Goal: Transaction & Acquisition: Download file/media

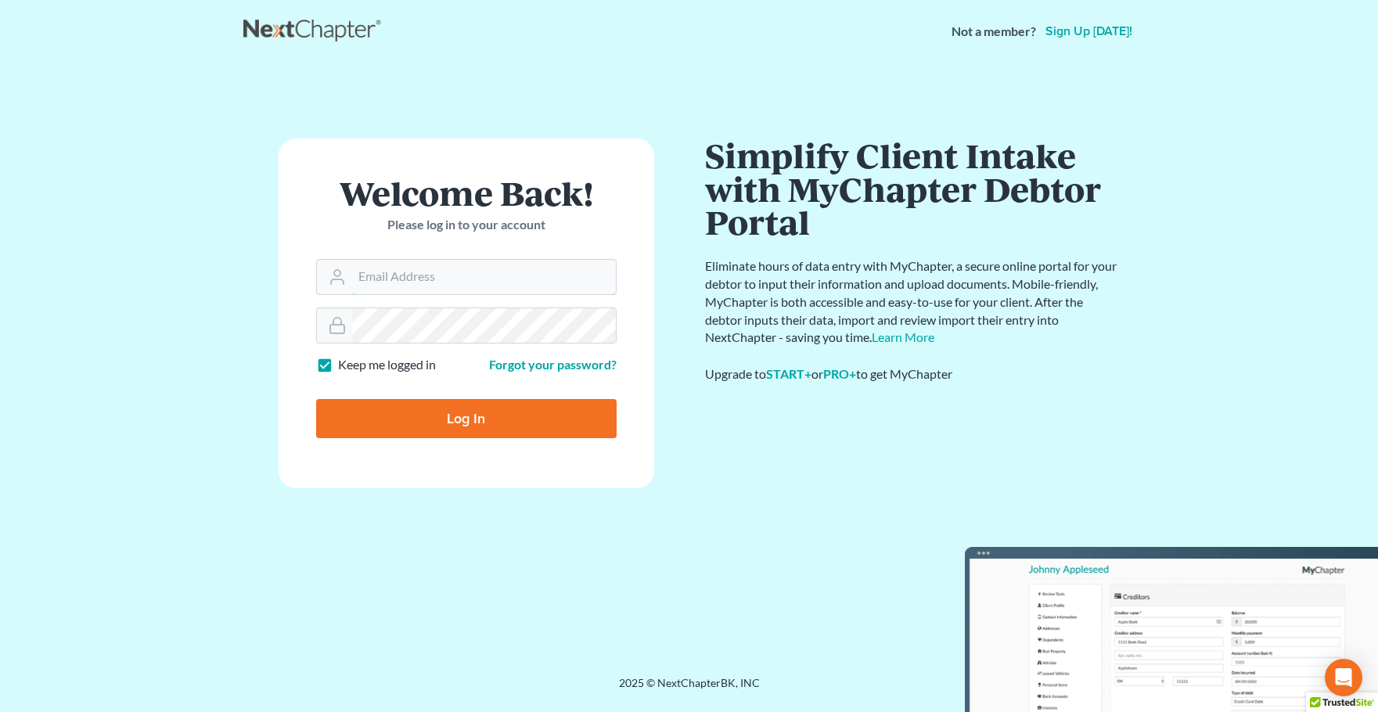
type input "[PERSON_NAME][EMAIL_ADDRESS][DOMAIN_NAME]"
click at [444, 421] on input "Log In" at bounding box center [466, 418] width 301 height 39
type input "Thinking..."
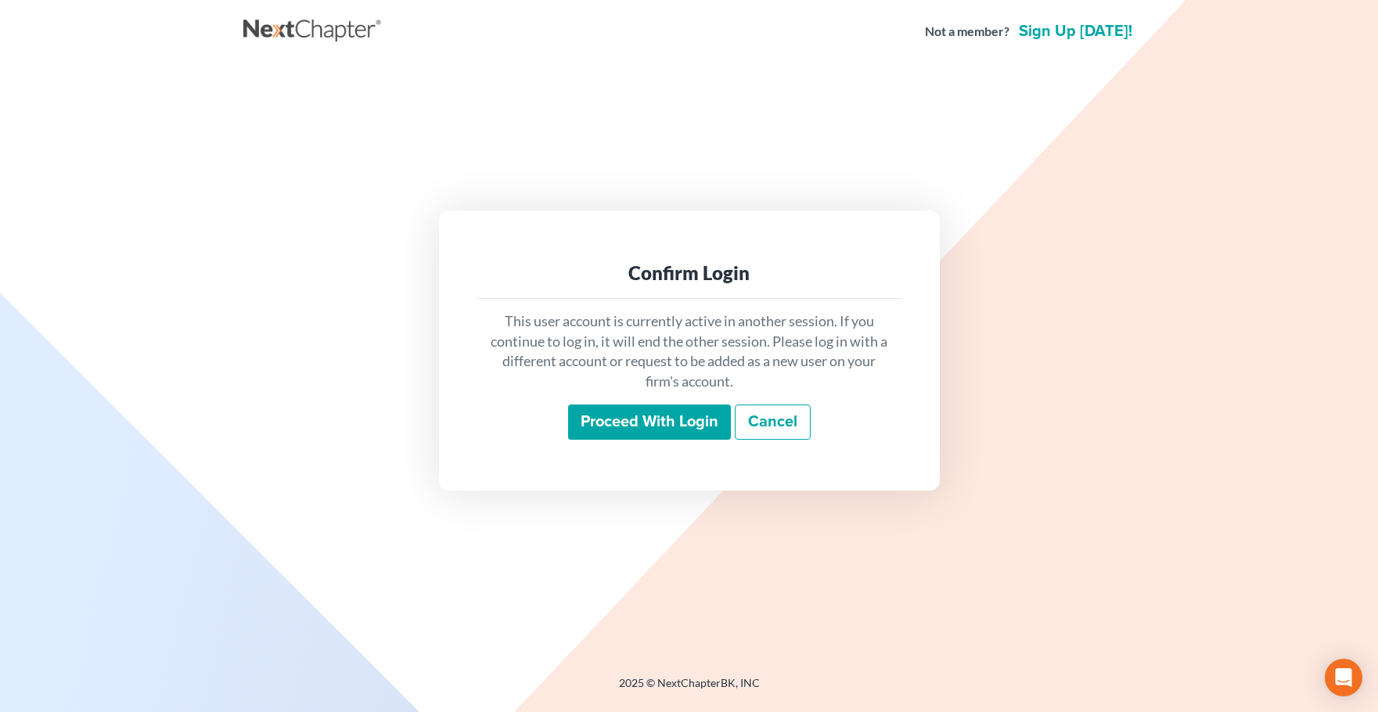
click at [632, 426] on input "Proceed with login" at bounding box center [649, 423] width 163 height 36
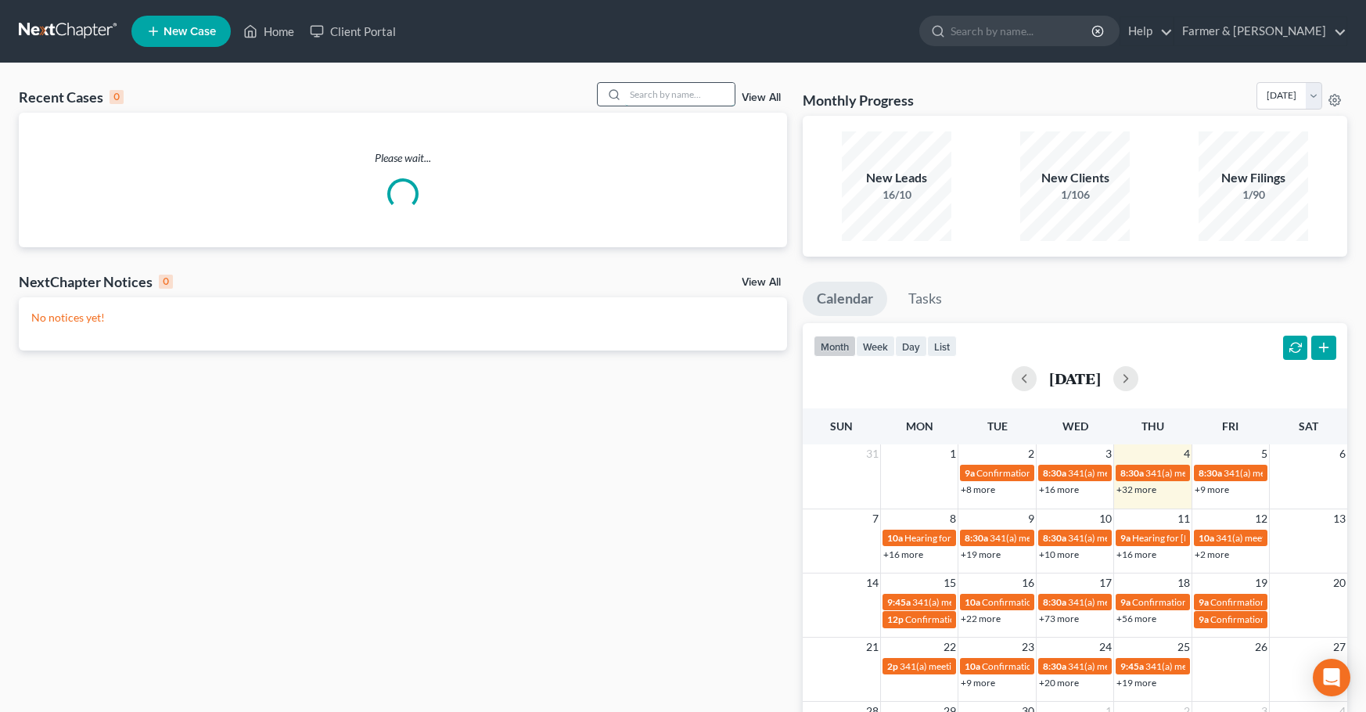
click at [640, 95] on input "search" at bounding box center [680, 94] width 110 height 23
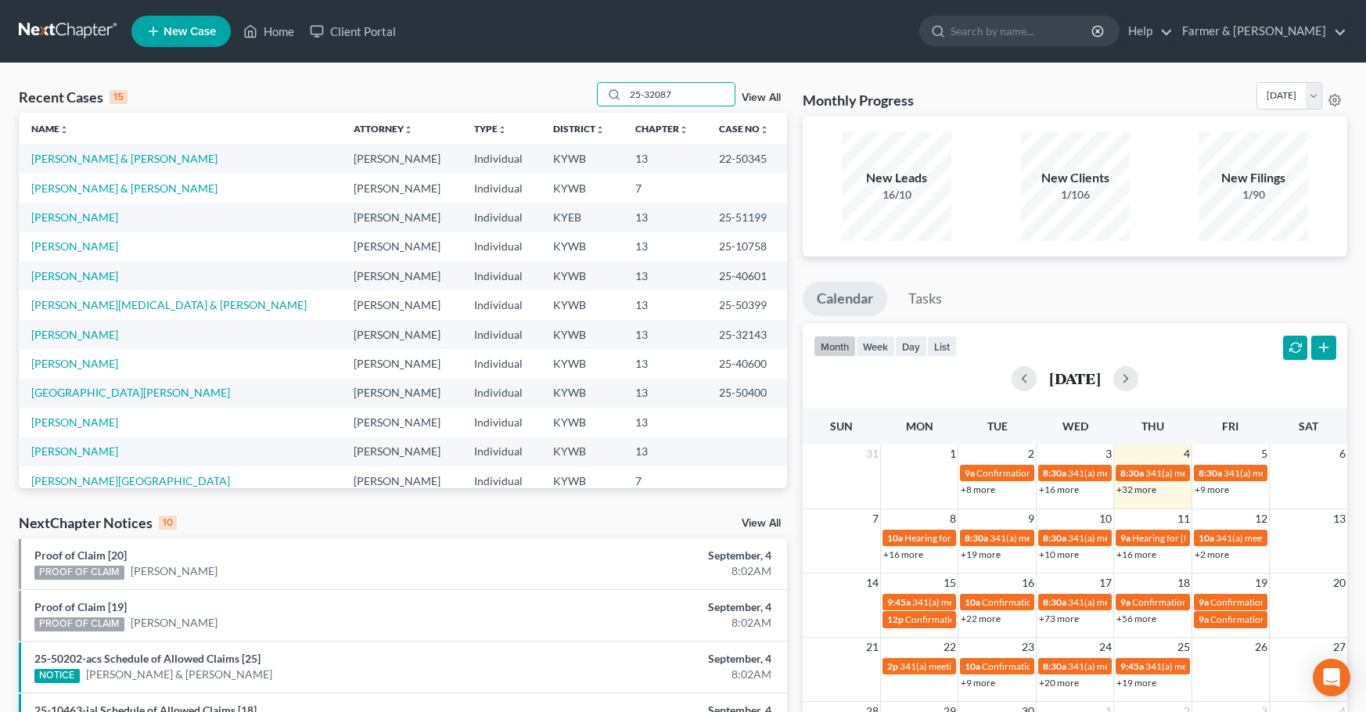
type input "25-32087"
drag, startPoint x: 557, startPoint y: 93, endPoint x: 498, endPoint y: 93, distance: 59.5
click at [498, 93] on div "Recent Cases 15 25-32087 View All" at bounding box center [403, 97] width 768 height 31
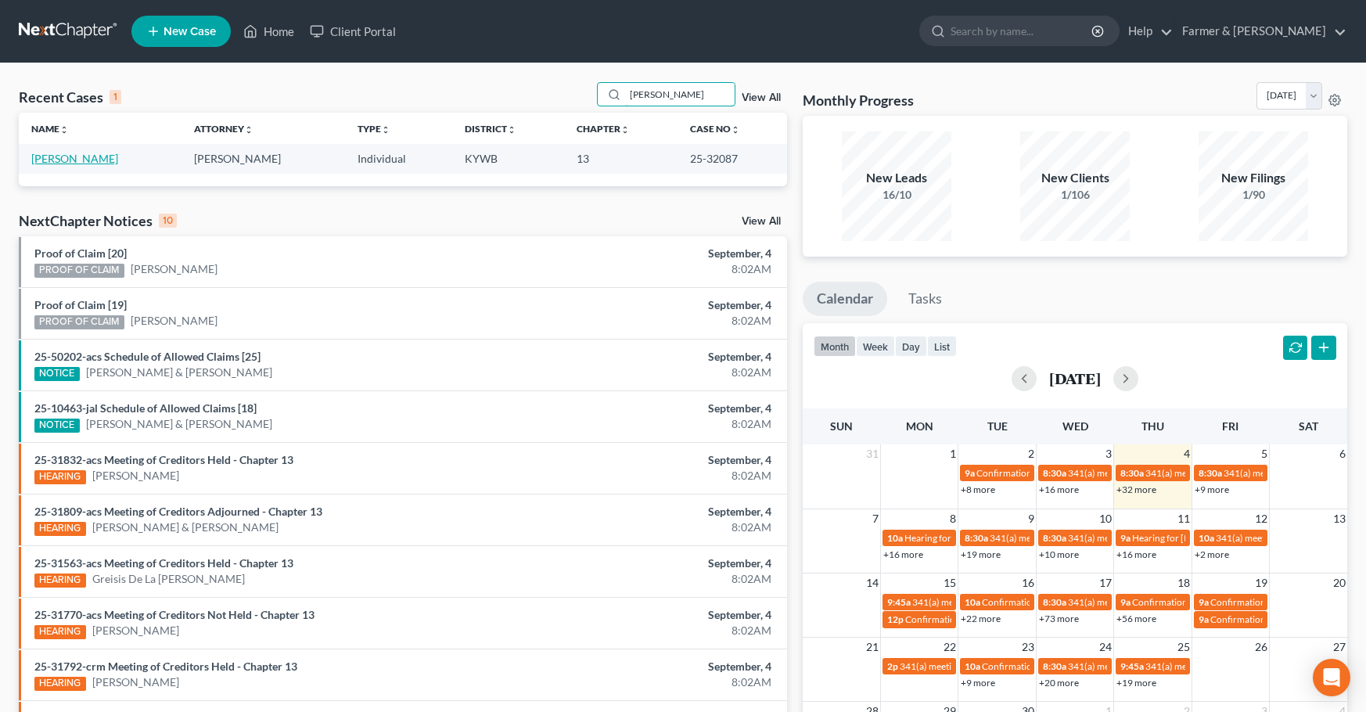
type input "nicole ayers"
click at [61, 157] on link "Ayers, Nicole" at bounding box center [74, 158] width 87 height 13
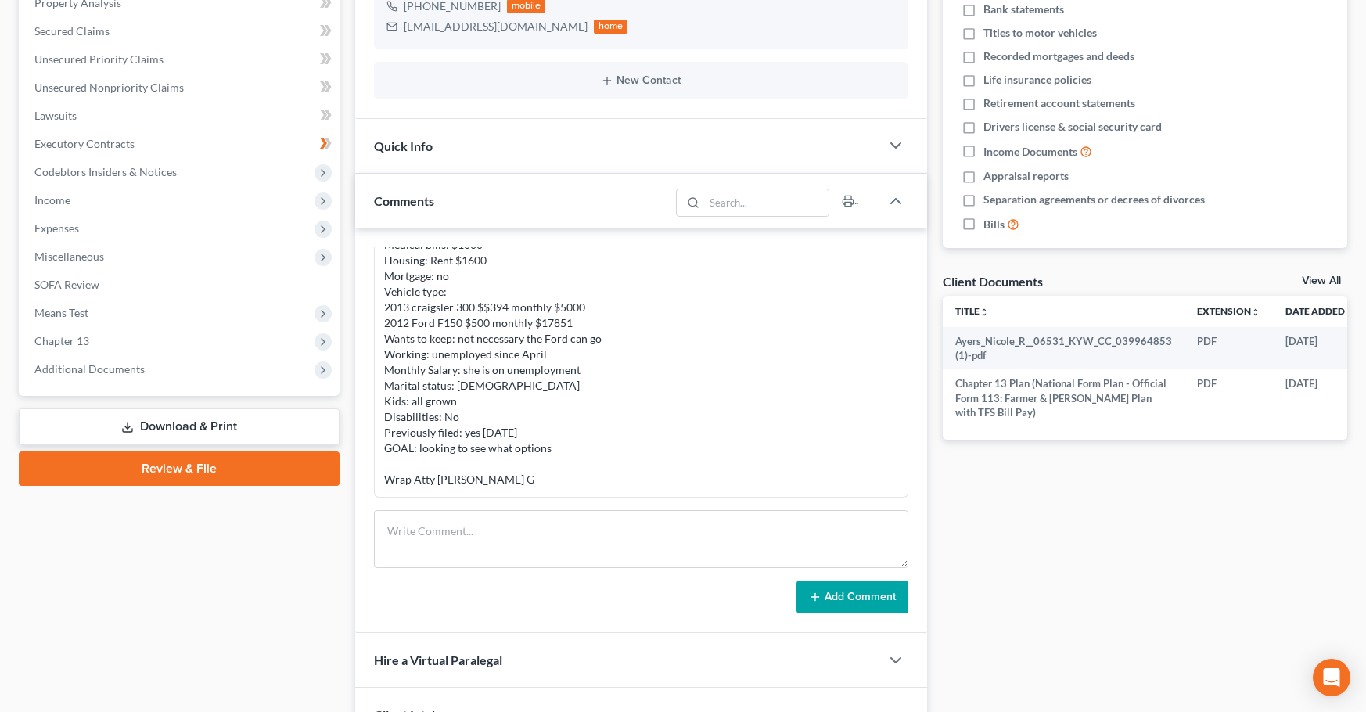
scroll to position [365, 0]
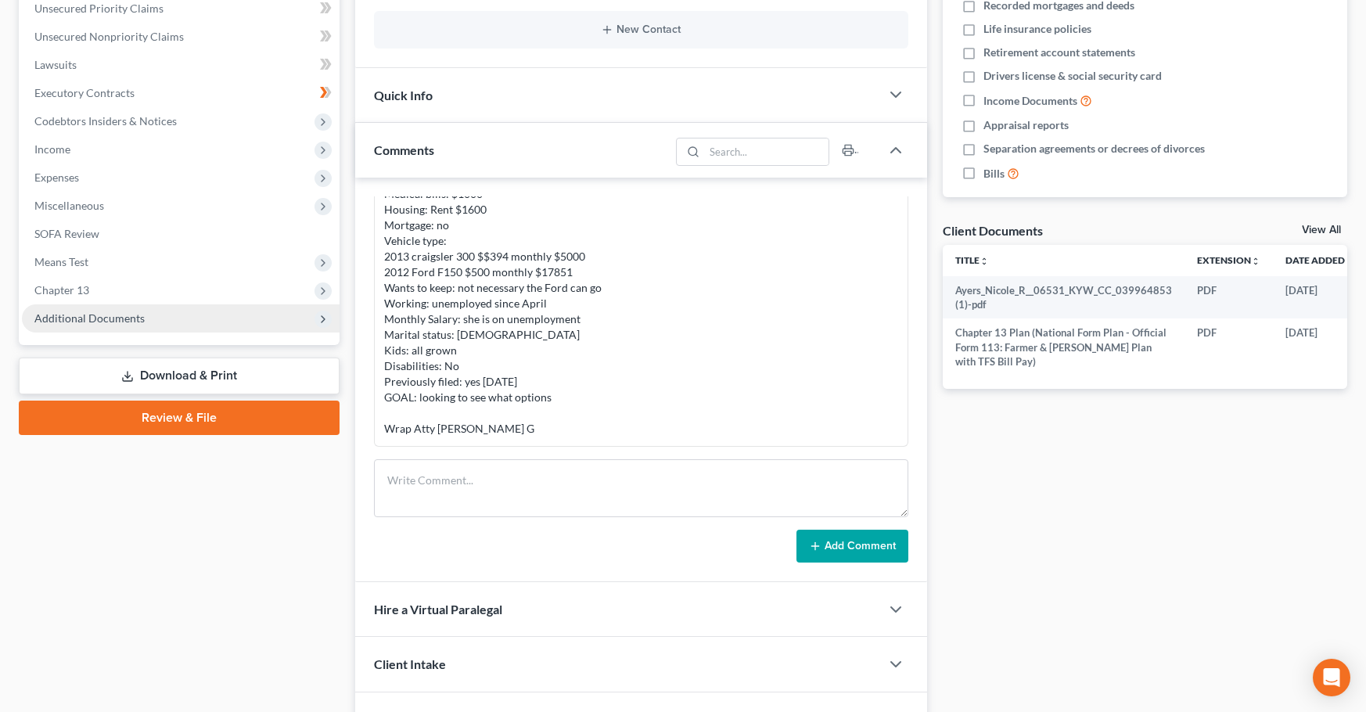
click at [121, 328] on span "Additional Documents" at bounding box center [181, 318] width 318 height 28
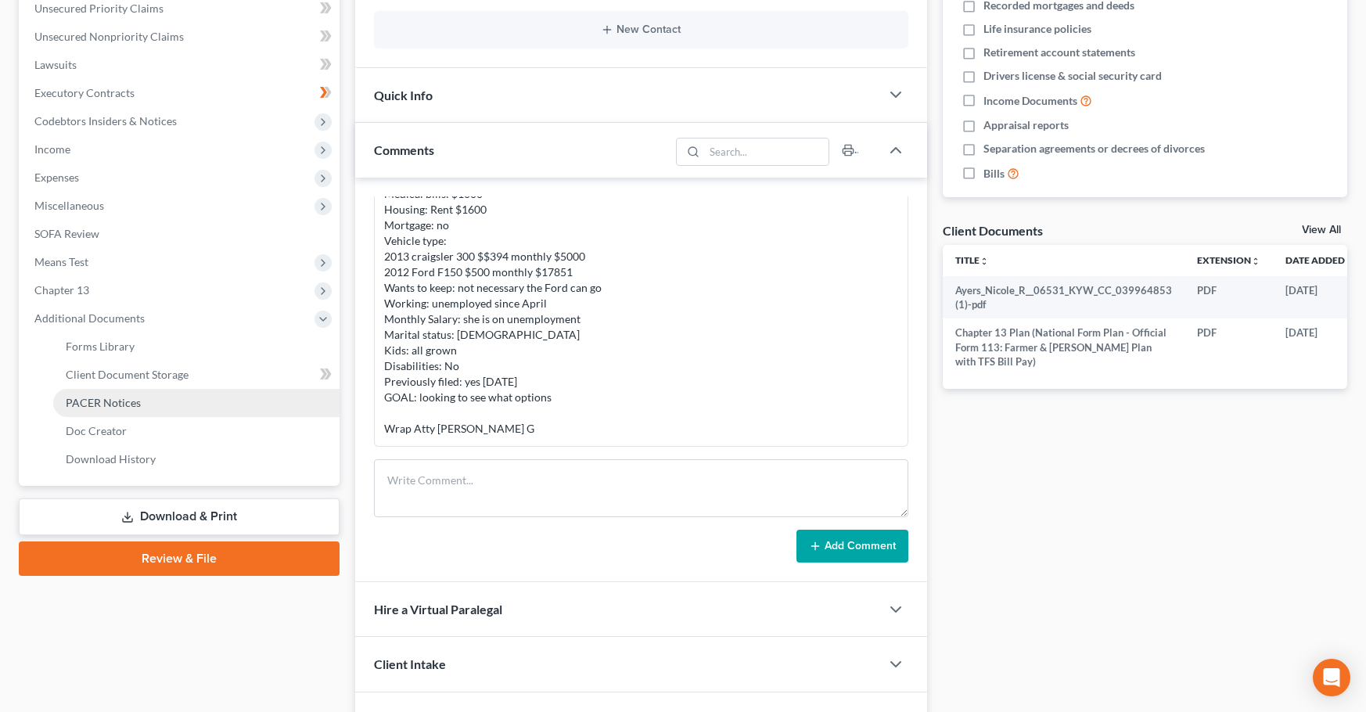
click at [129, 405] on span "PACER Notices" at bounding box center [103, 402] width 75 height 13
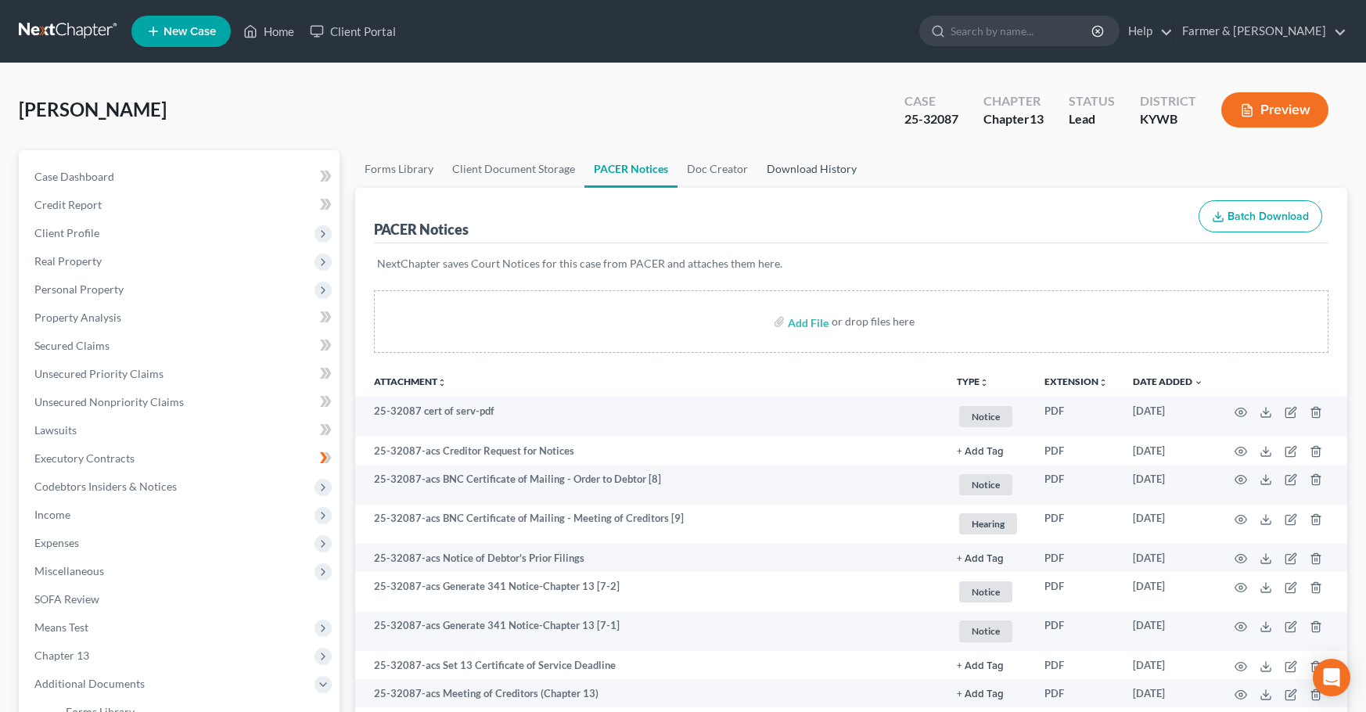
click at [815, 169] on link "Download History" at bounding box center [812, 169] width 109 height 38
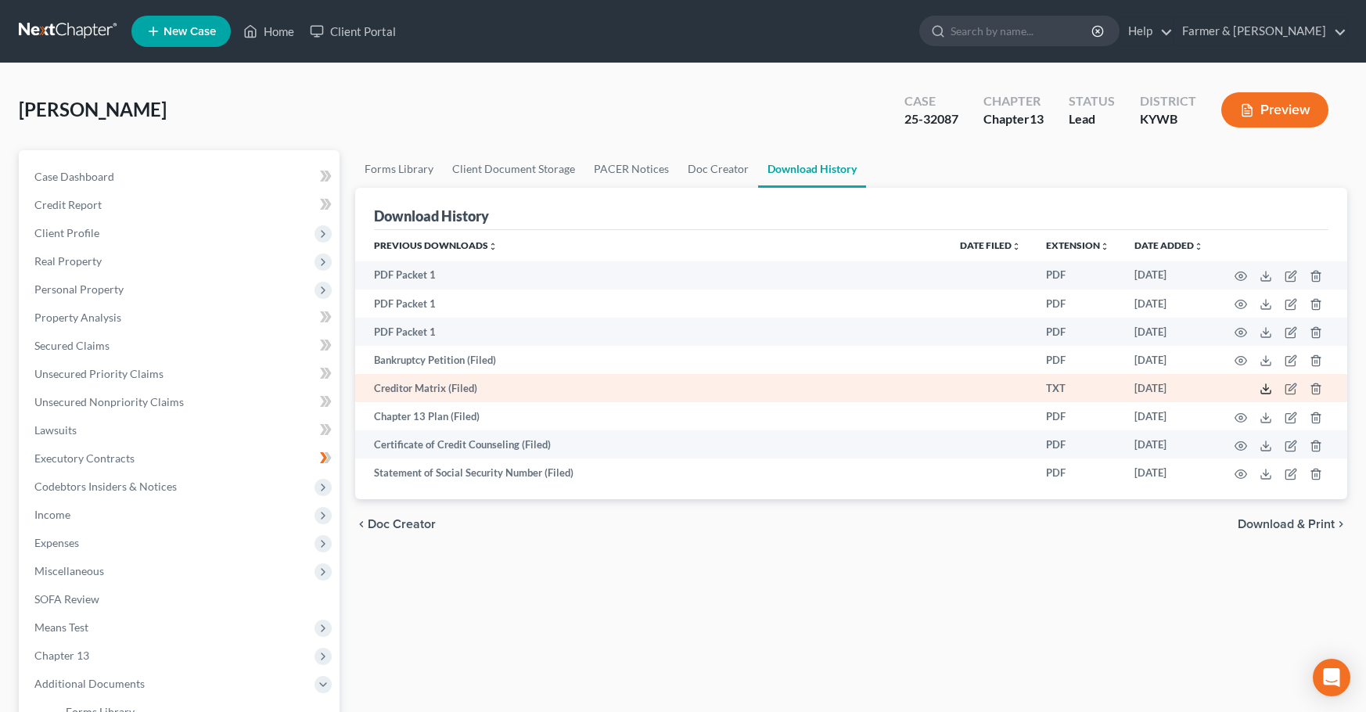
click at [1262, 392] on icon at bounding box center [1266, 389] width 13 height 13
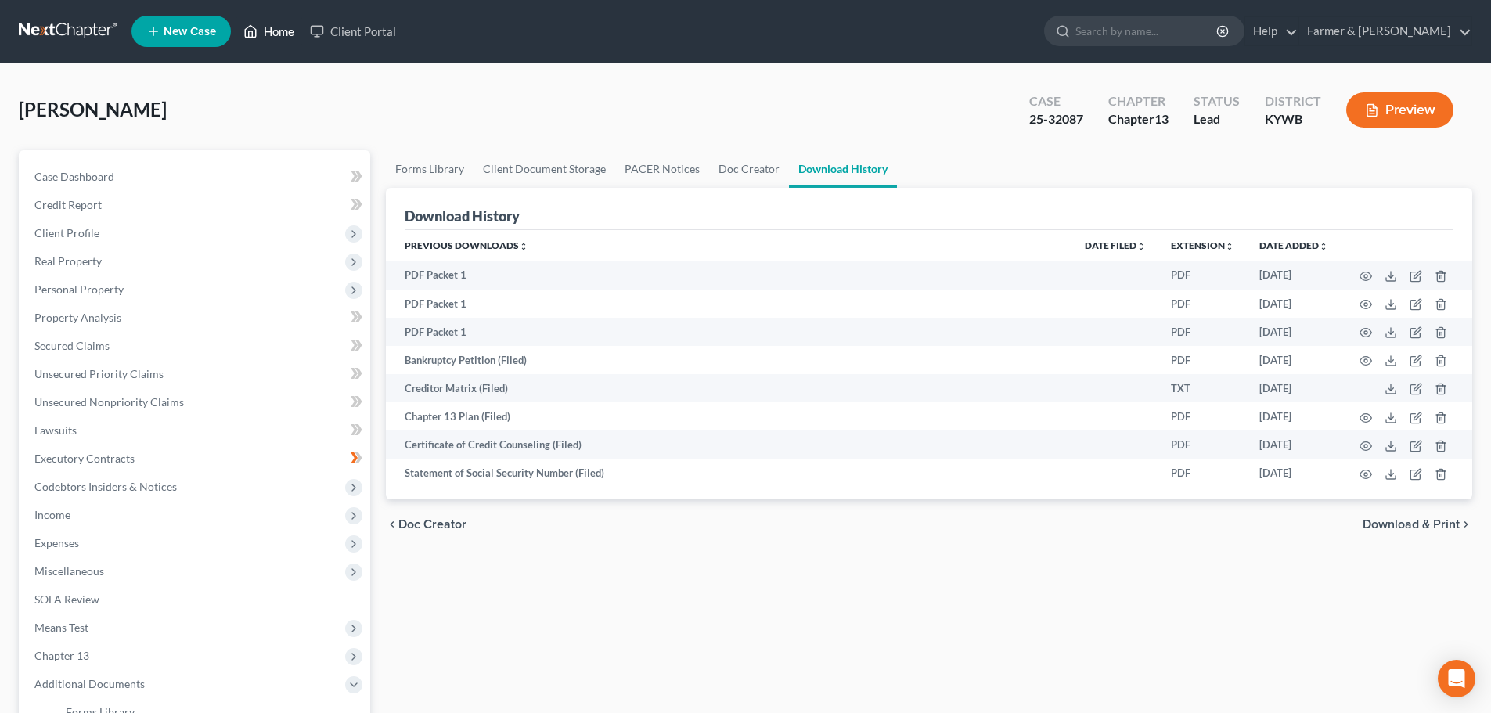
click at [279, 31] on link "Home" at bounding box center [269, 31] width 67 height 28
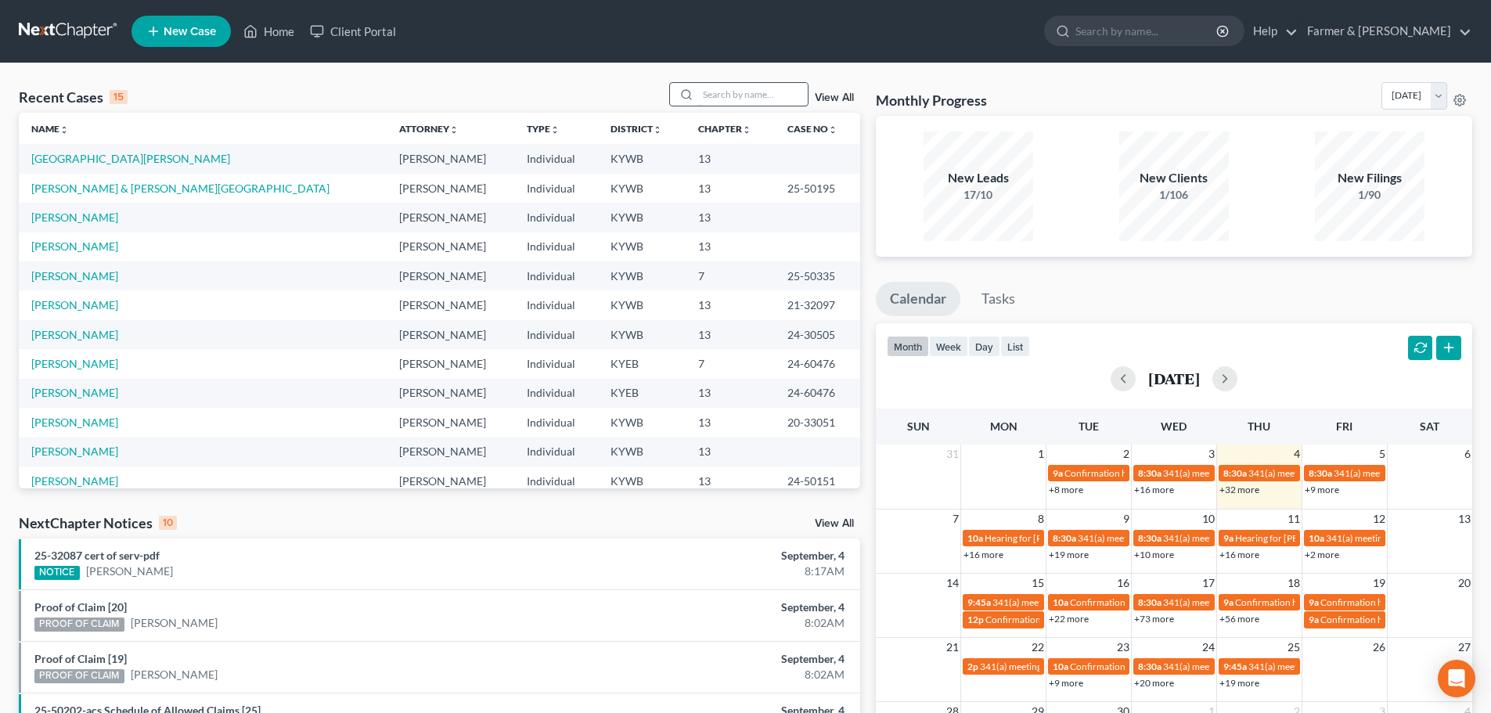
click at [714, 98] on input "search" at bounding box center [753, 94] width 110 height 23
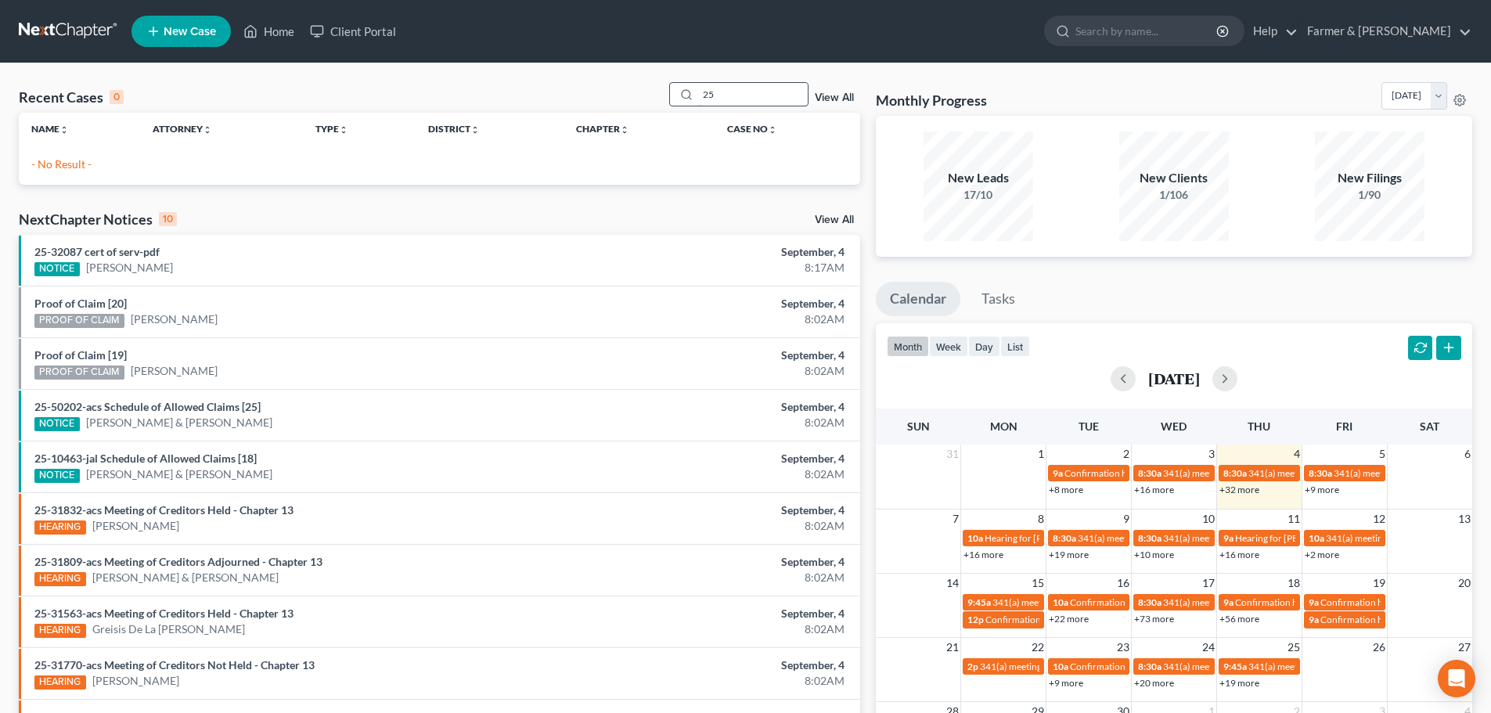
type input "2"
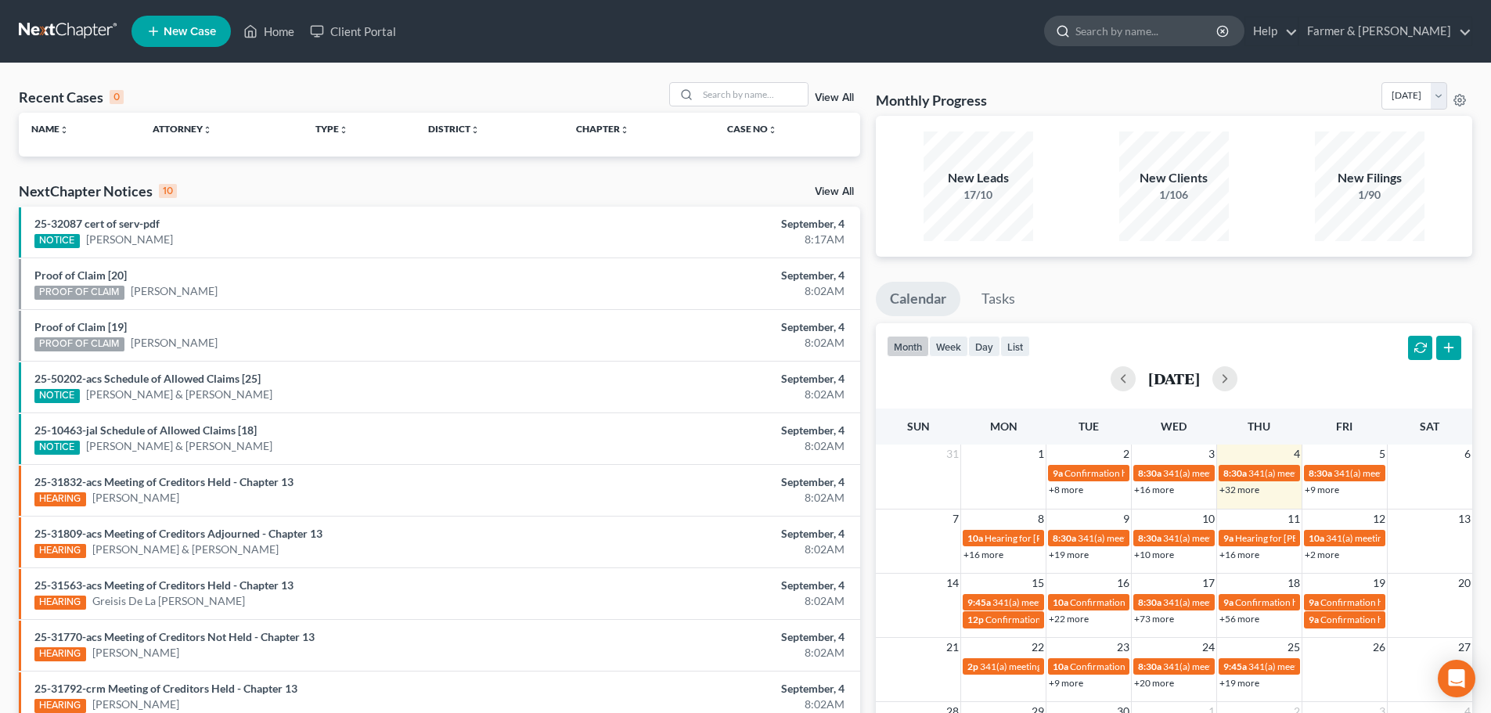
click at [1177, 23] on input "search" at bounding box center [1146, 30] width 143 height 29
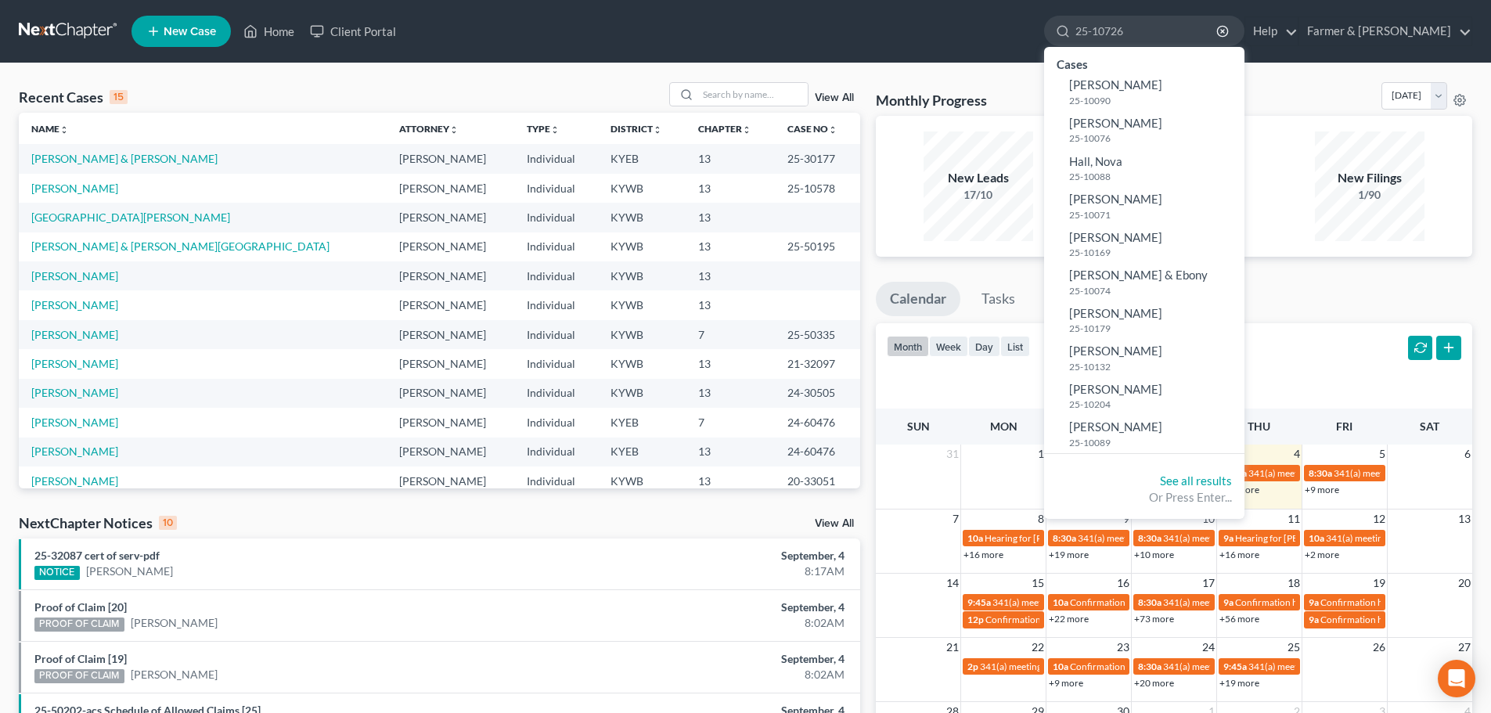
type input "25-10726"
click at [747, 95] on input "search" at bounding box center [753, 94] width 110 height 23
drag, startPoint x: 1207, startPoint y: 35, endPoint x: 1097, endPoint y: 33, distance: 110.4
click at [1097, 33] on ul "New Case Home Client Portal 25-10726 - No Result - Cases Whiting, Jennifer 25-1…" at bounding box center [801, 31] width 1341 height 41
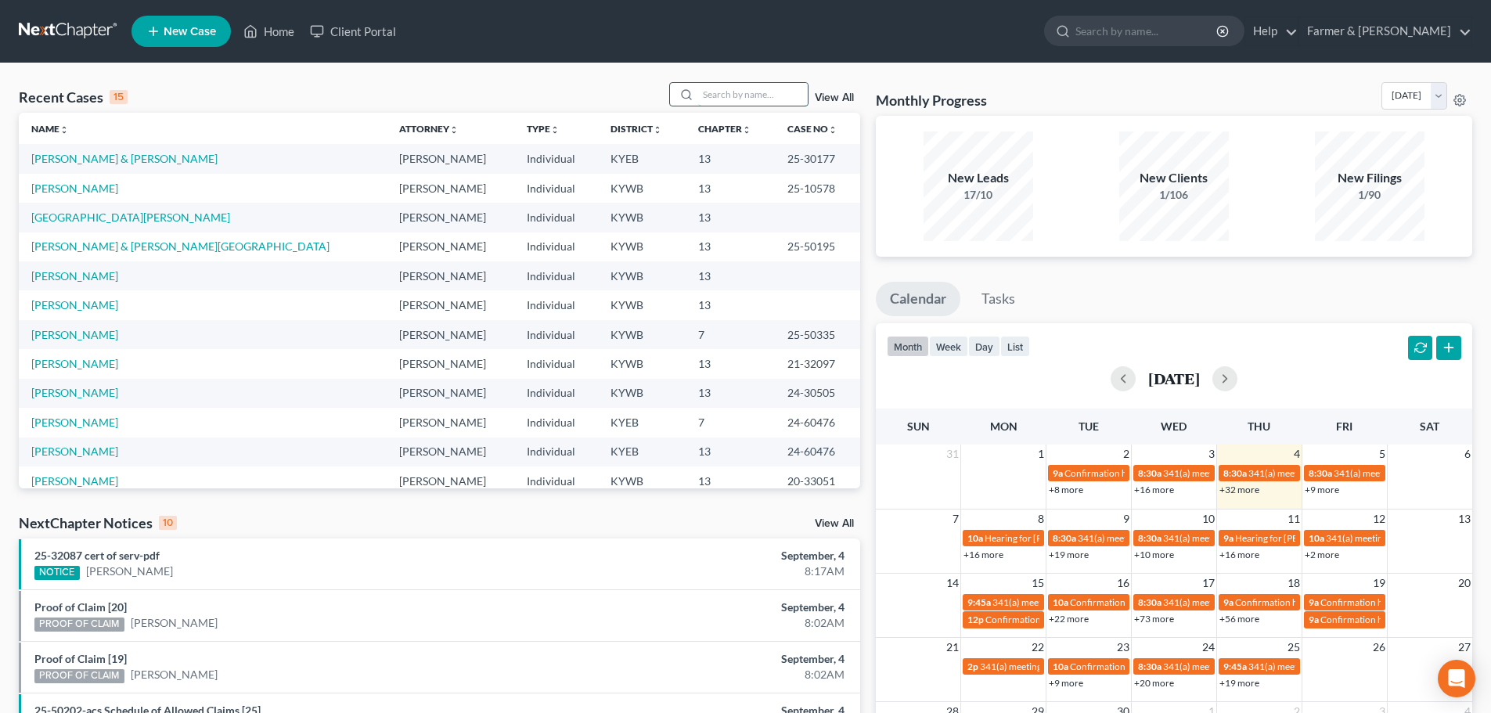
click at [721, 89] on input "search" at bounding box center [753, 94] width 110 height 23
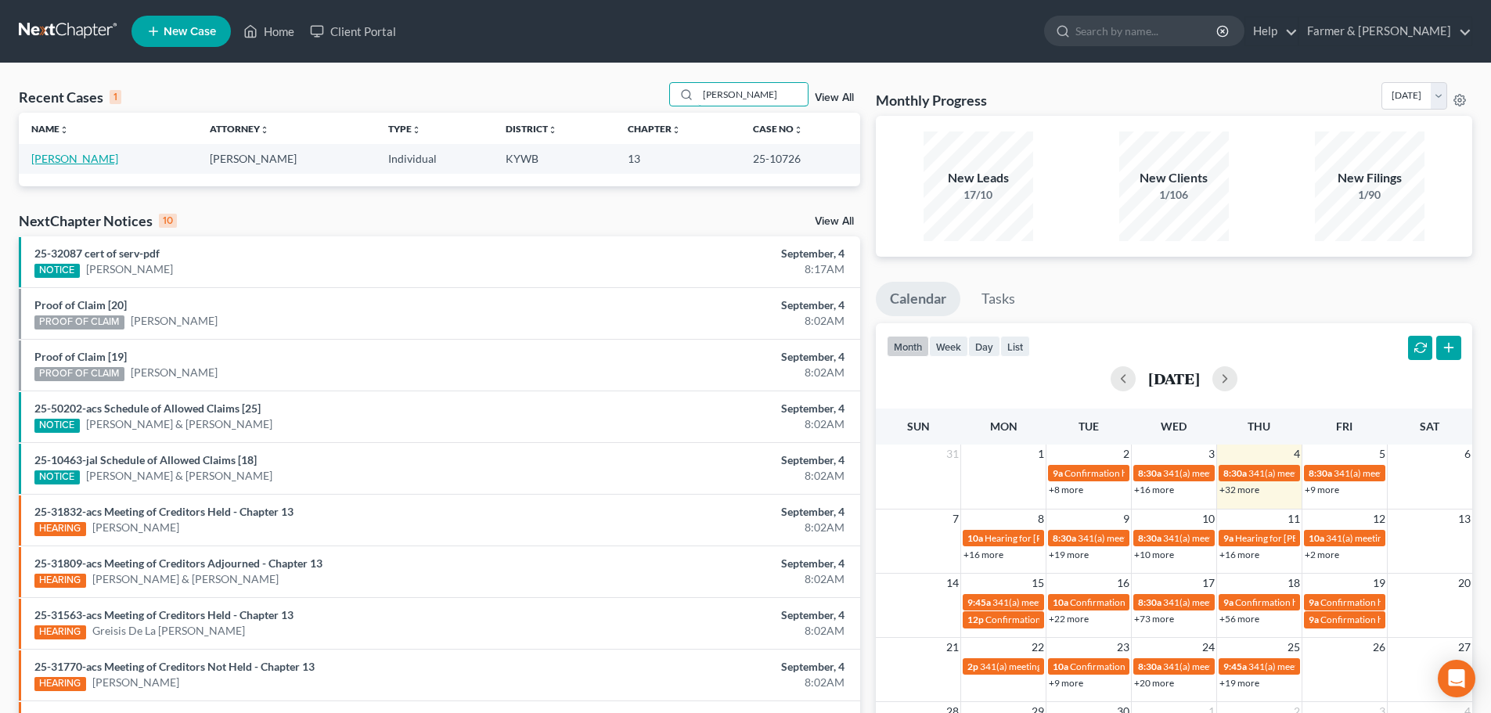
type input "teresa rapier"
click at [77, 164] on link "Rapier, Teresa" at bounding box center [74, 158] width 87 height 13
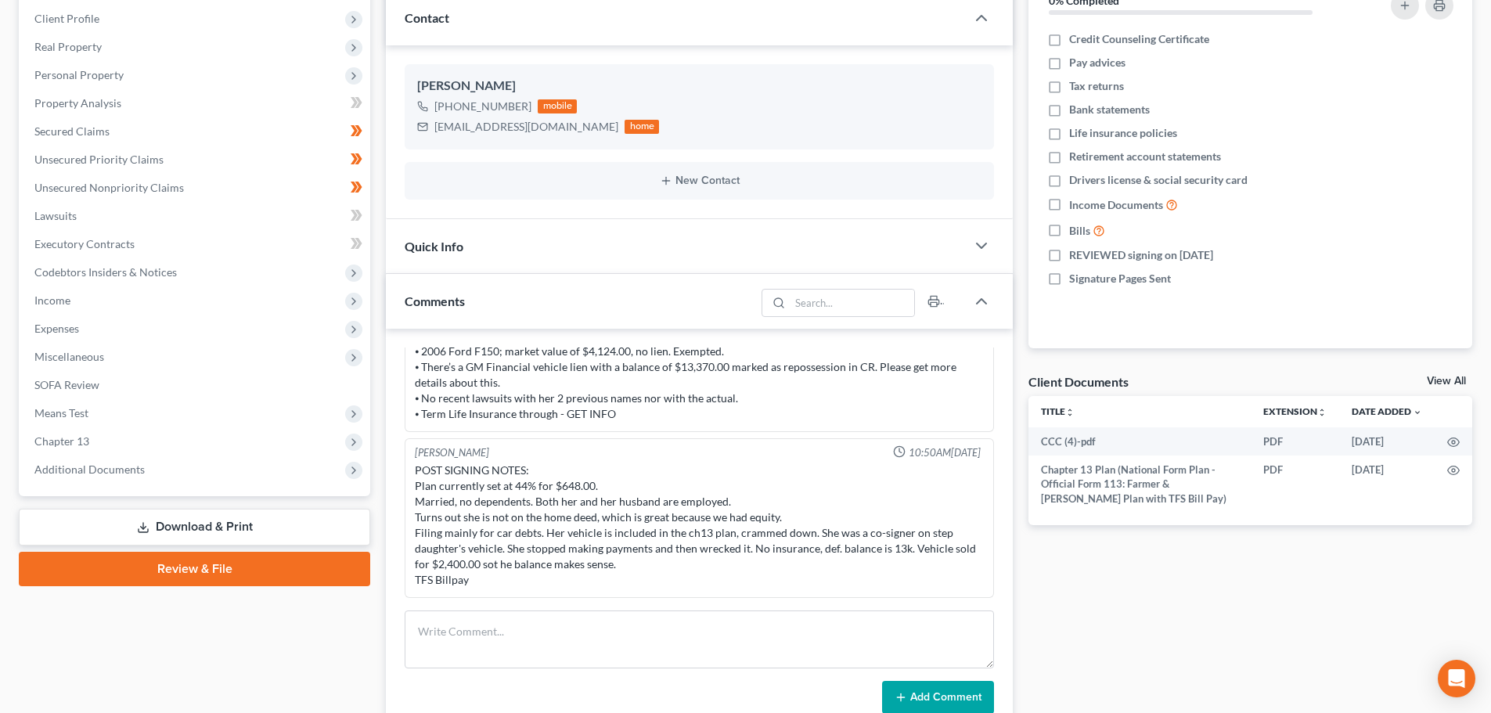
scroll to position [365, 0]
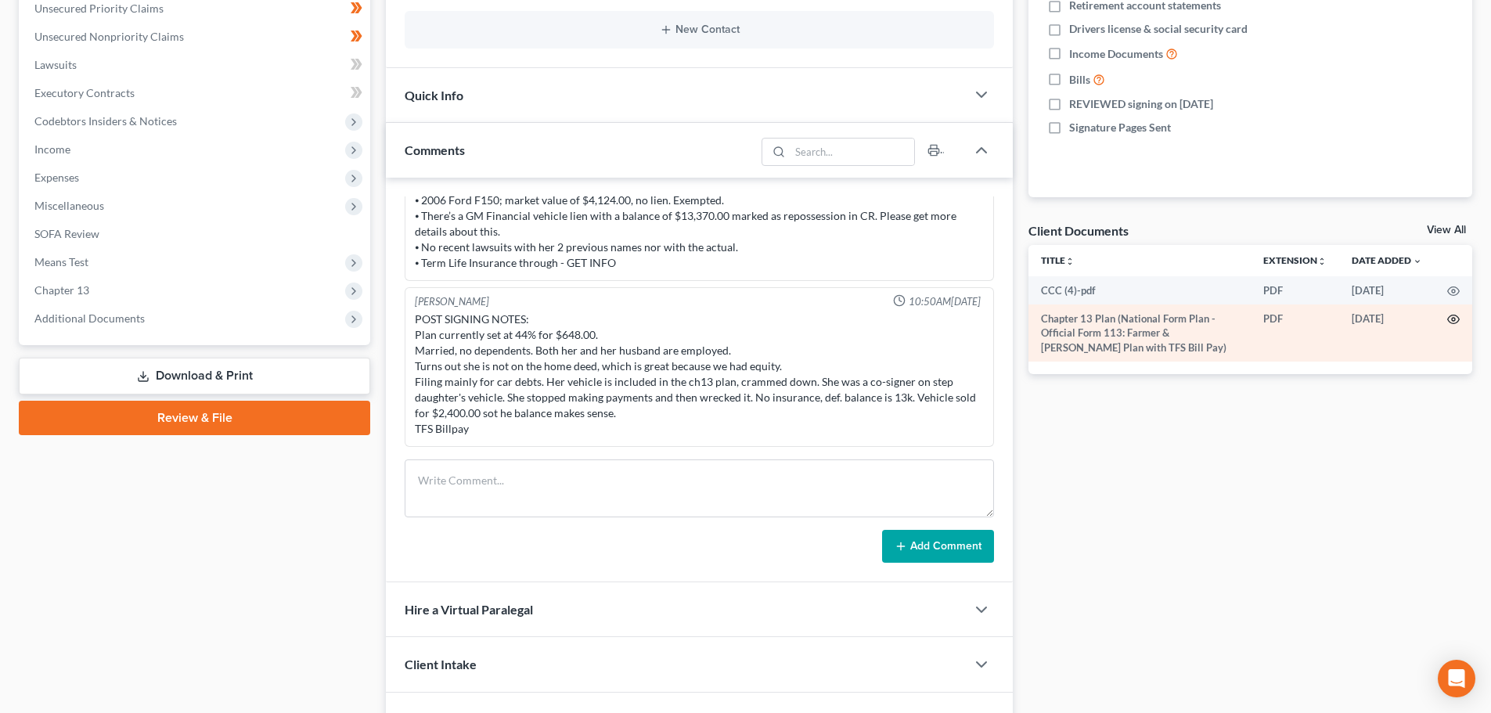
click at [1377, 316] on icon "button" at bounding box center [1453, 319] width 13 height 13
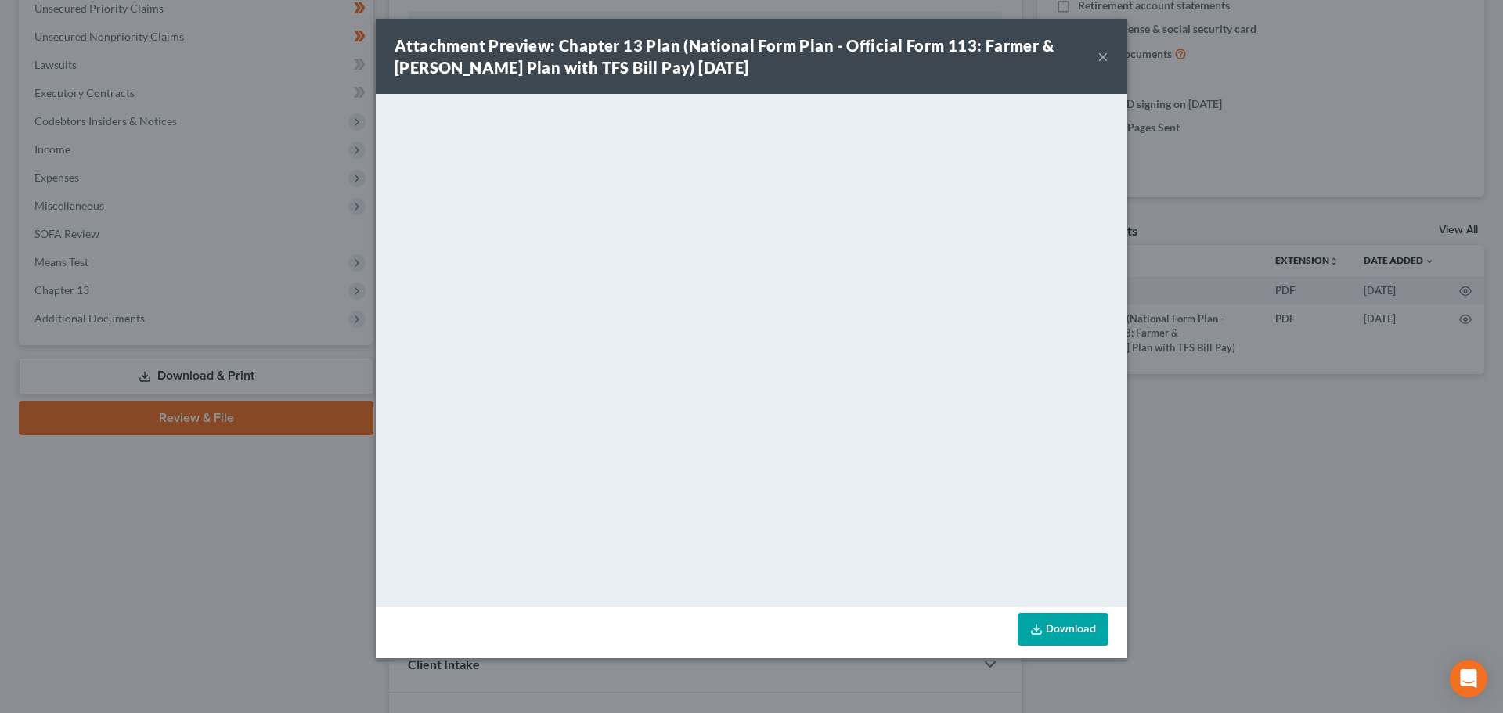
click at [1103, 51] on button "×" at bounding box center [1102, 56] width 11 height 19
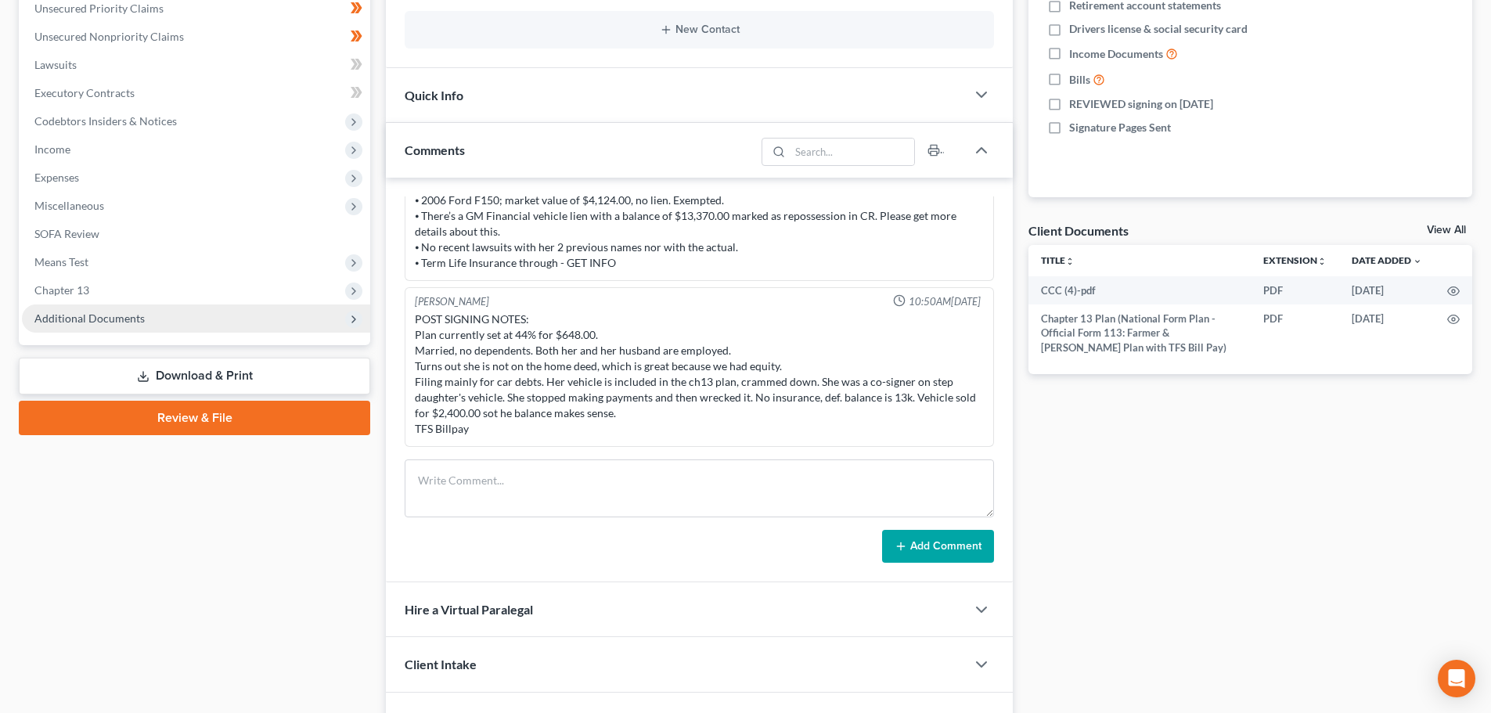
click at [111, 323] on span "Additional Documents" at bounding box center [89, 317] width 110 height 13
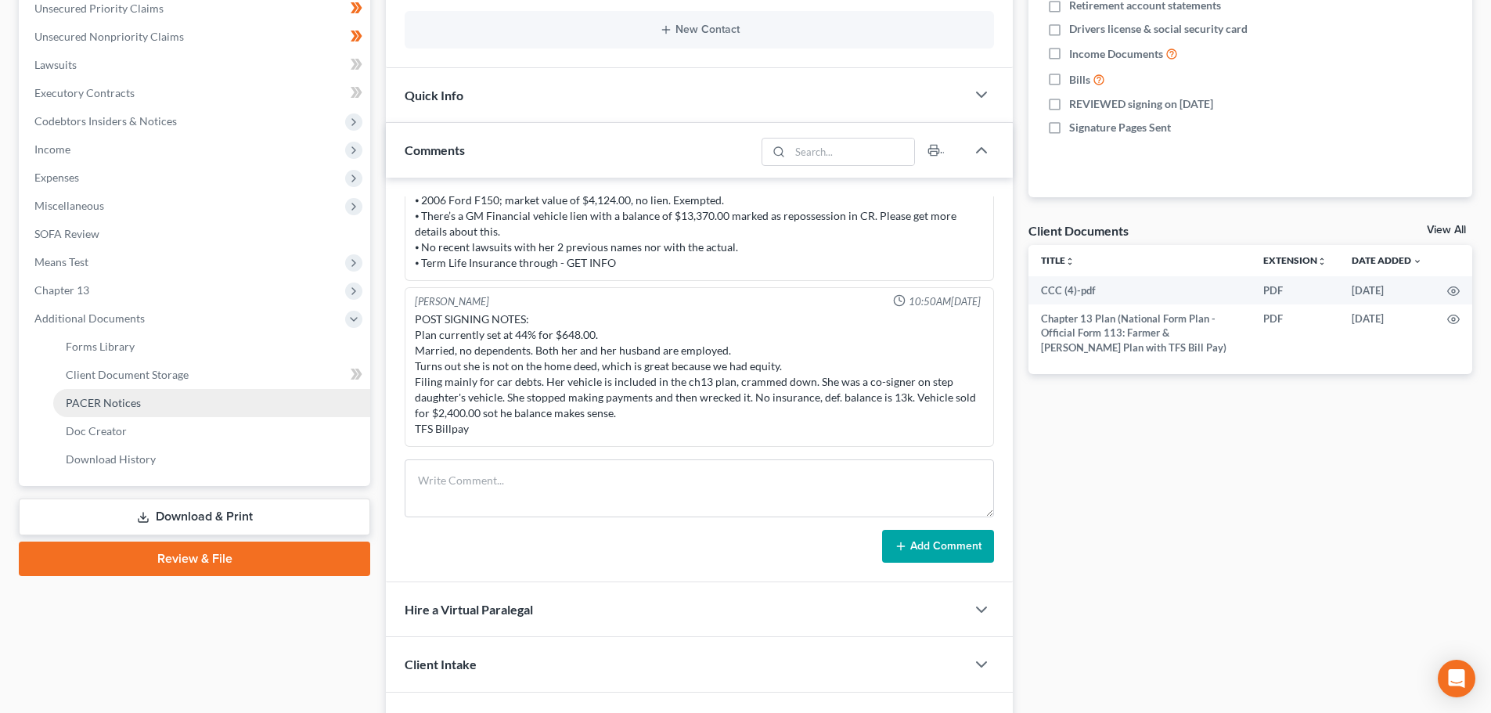
click at [124, 401] on span "PACER Notices" at bounding box center [103, 402] width 75 height 13
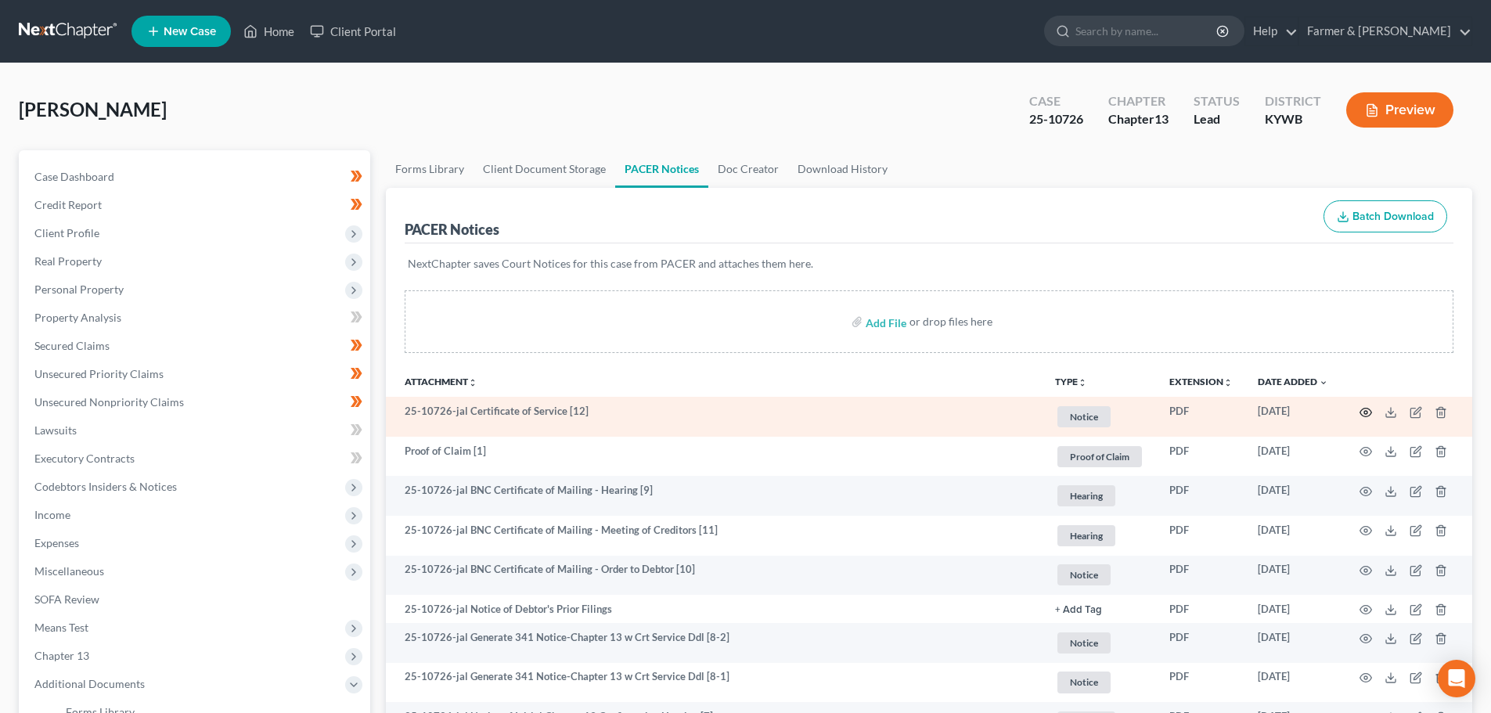
click at [1362, 412] on icon "button" at bounding box center [1365, 412] width 13 height 13
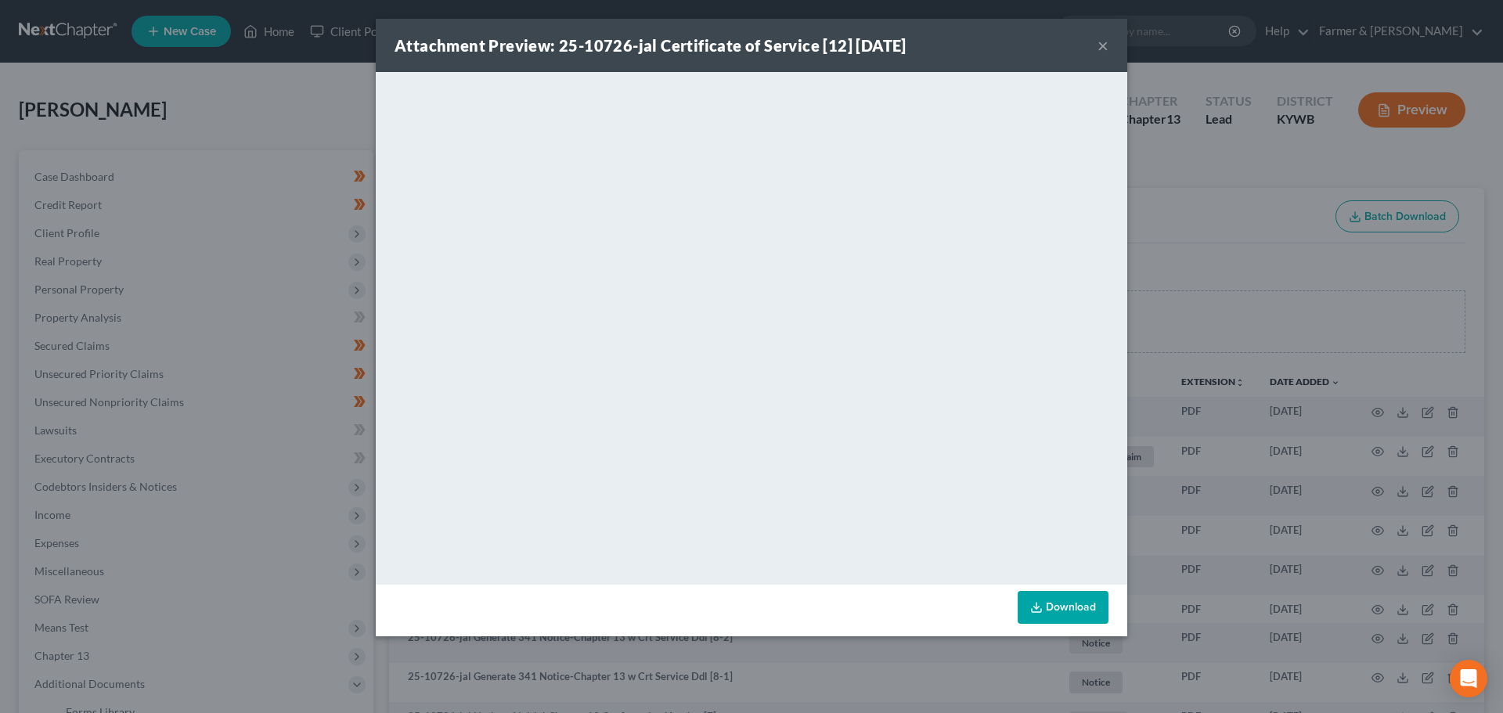
click at [1105, 48] on button "×" at bounding box center [1102, 45] width 11 height 19
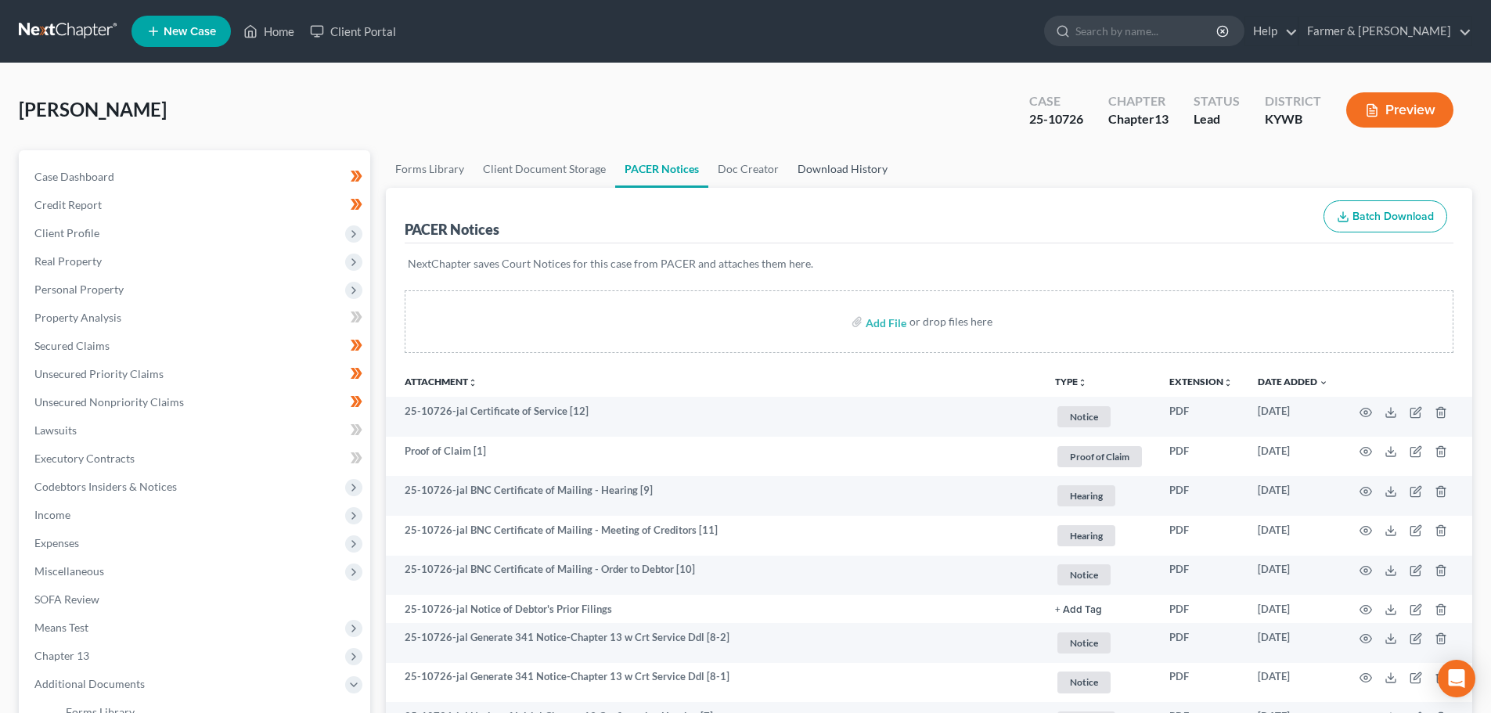
click at [840, 168] on link "Download History" at bounding box center [842, 169] width 109 height 38
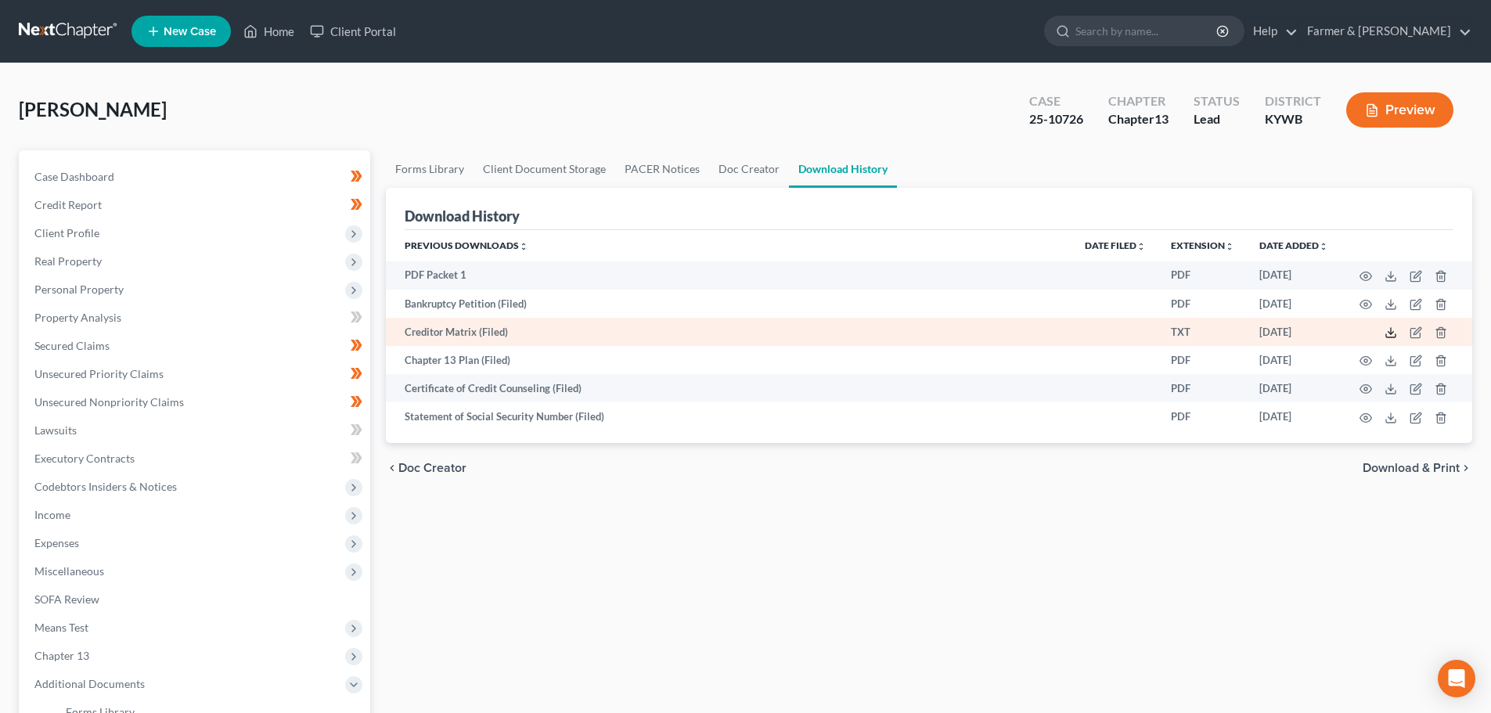
click at [1377, 329] on icon at bounding box center [1390, 332] width 13 height 13
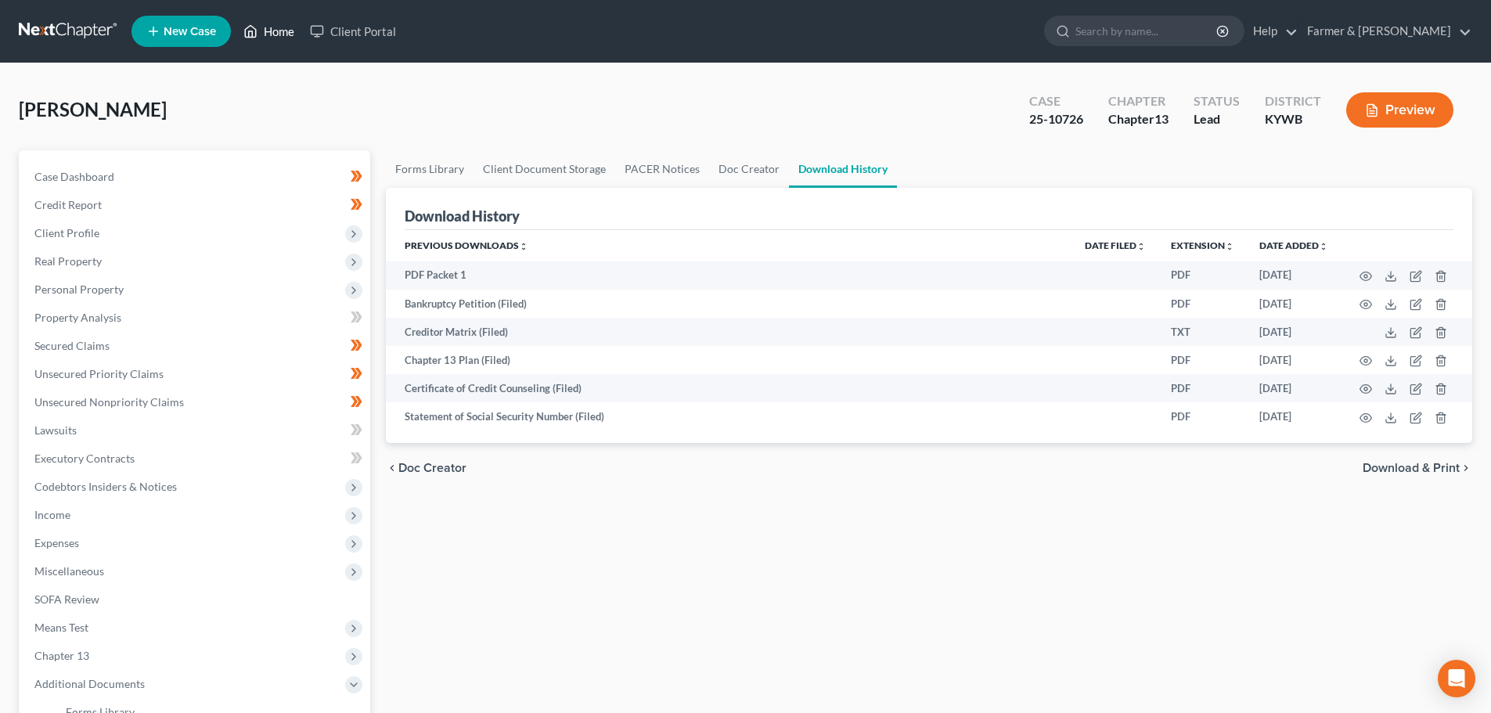
click at [295, 26] on link "Home" at bounding box center [269, 31] width 67 height 28
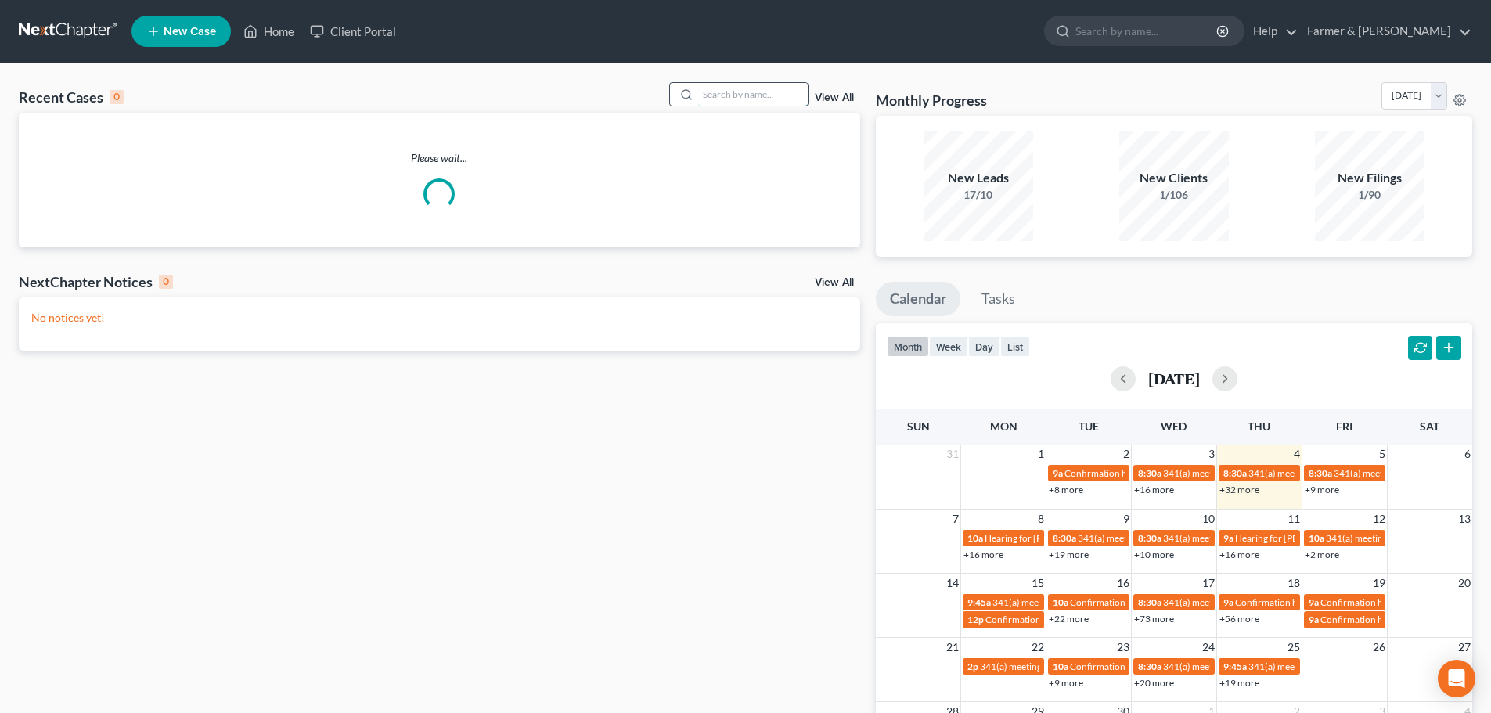
click at [730, 92] on input "search" at bounding box center [753, 94] width 110 height 23
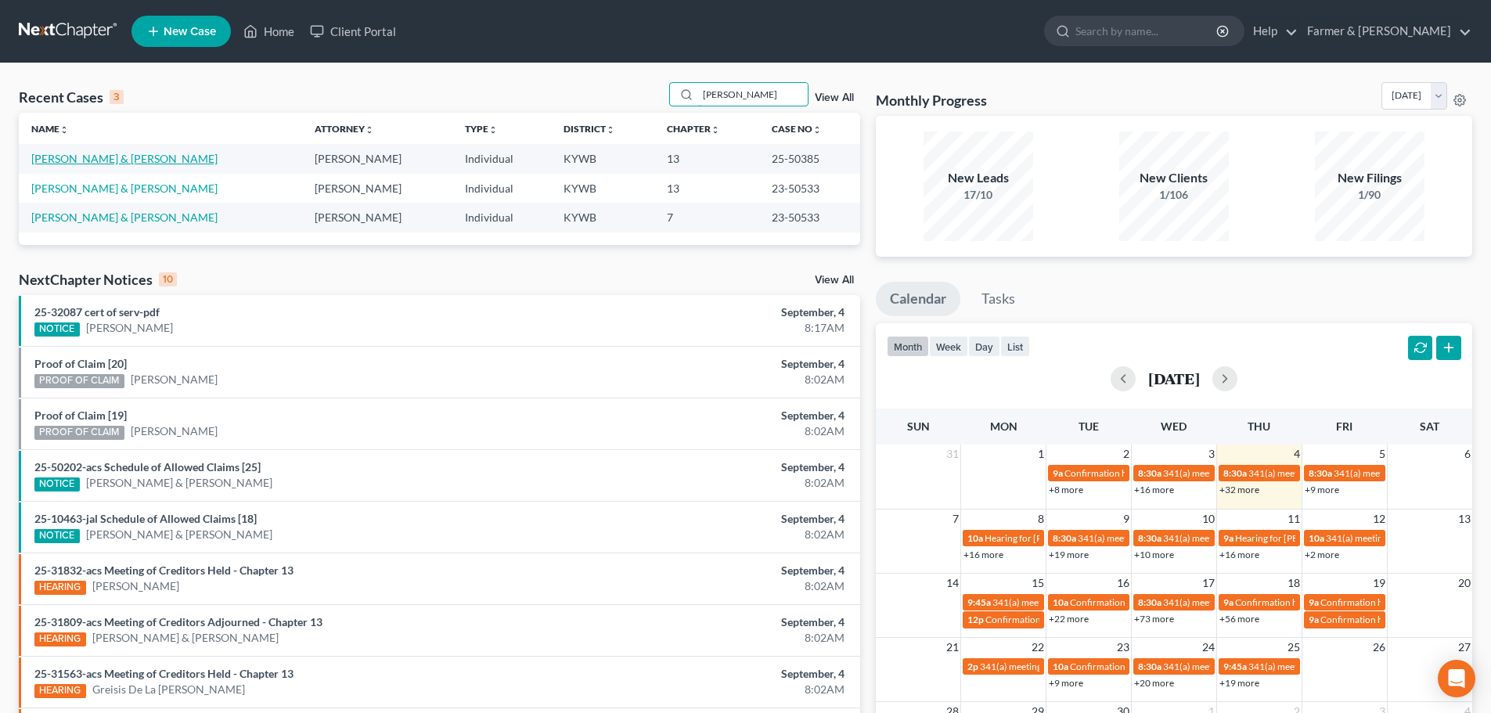
type input "michael teter"
click at [66, 156] on link "Teter, Michael & Jessica" at bounding box center [124, 158] width 186 height 13
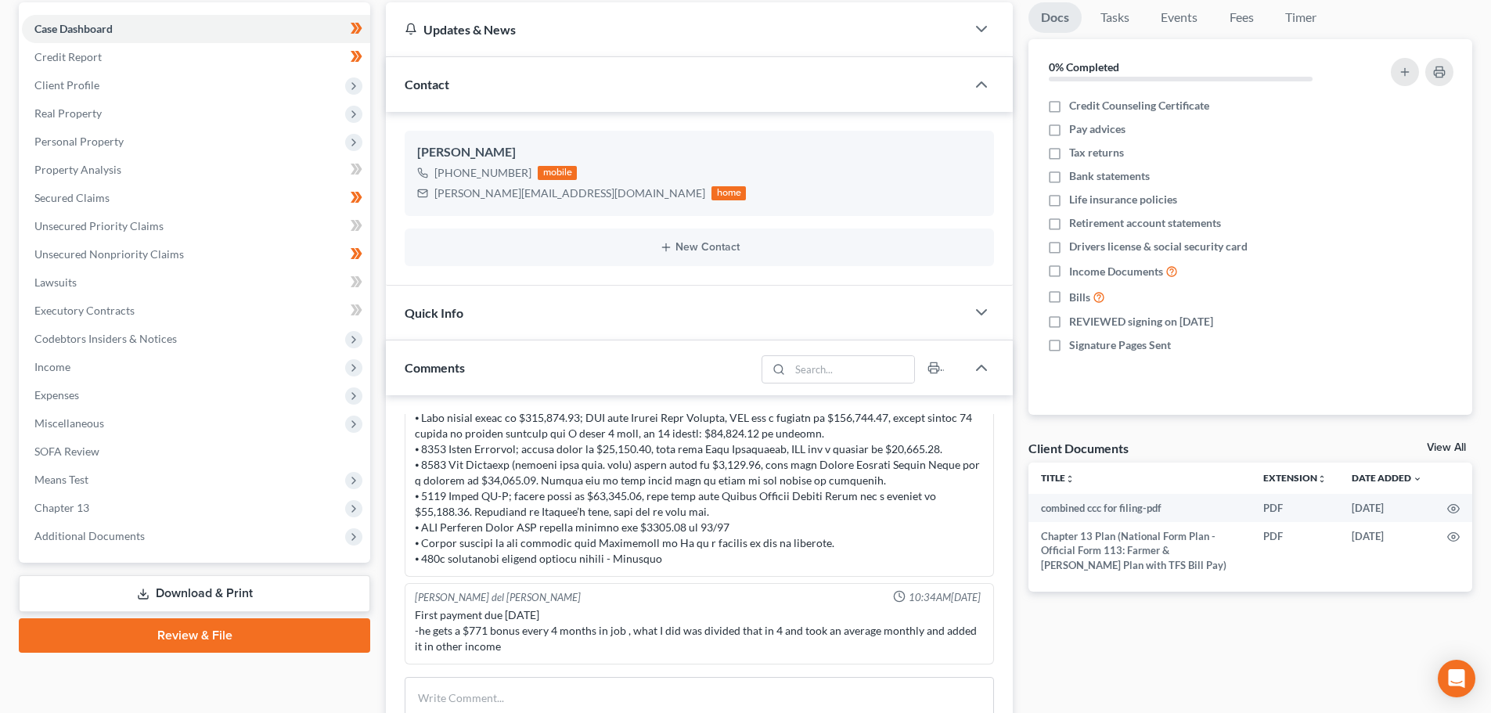
scroll to position [182, 0]
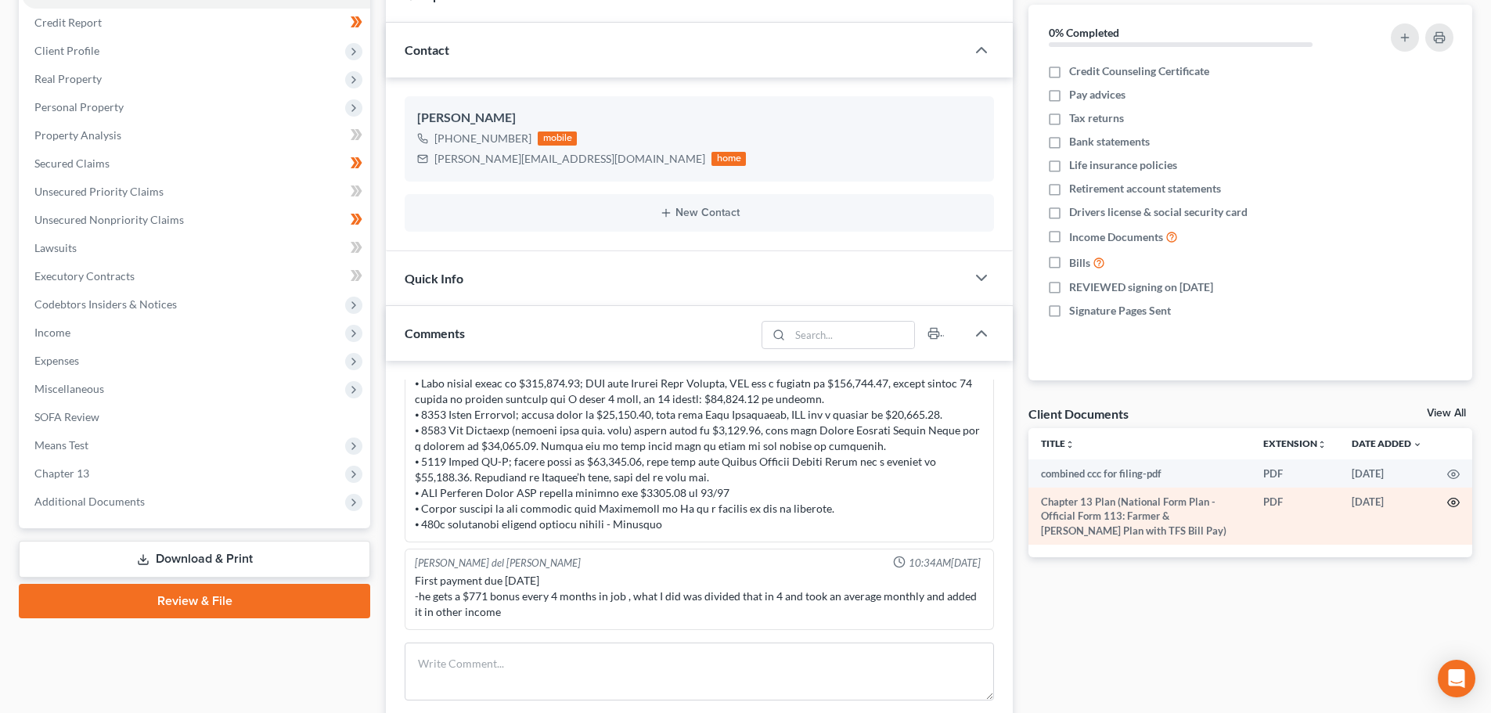
click at [1377, 500] on icon "button" at bounding box center [1453, 502] width 13 height 13
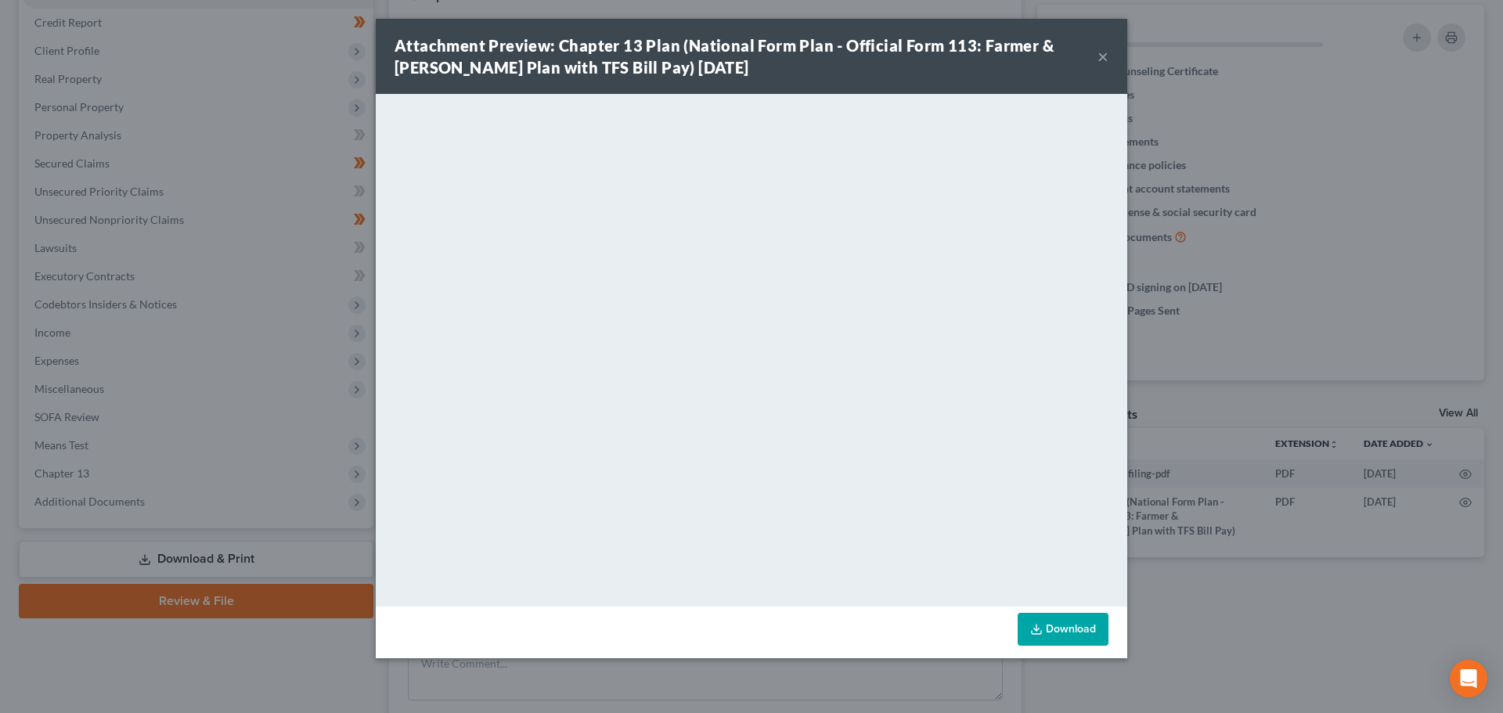
click at [1109, 56] on div "Attachment Preview: Chapter 13 Plan (National Form Plan - Official Form 113: Fa…" at bounding box center [751, 56] width 751 height 75
click at [1106, 57] on button "×" at bounding box center [1102, 56] width 11 height 19
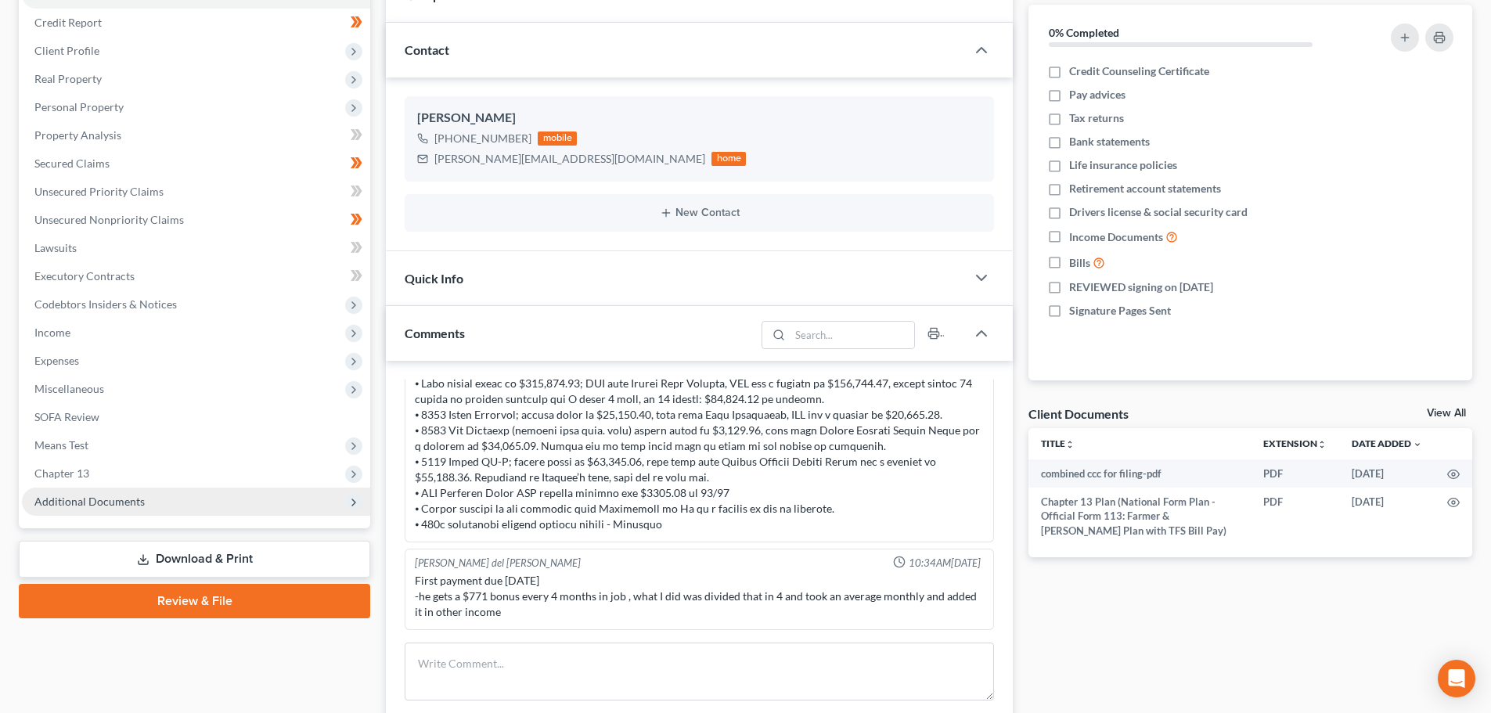
click at [117, 502] on span "Additional Documents" at bounding box center [89, 501] width 110 height 13
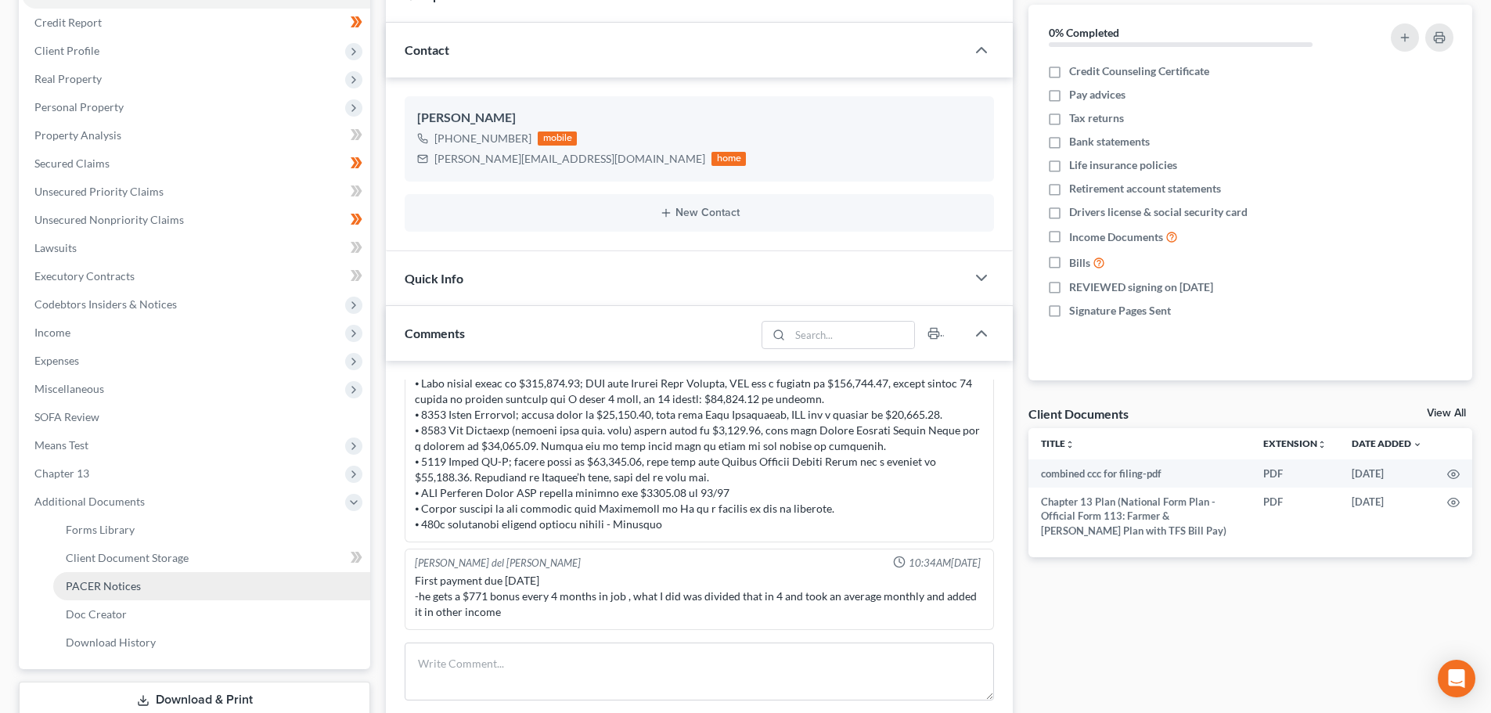
click at [144, 585] on link "PACER Notices" at bounding box center [211, 586] width 317 height 28
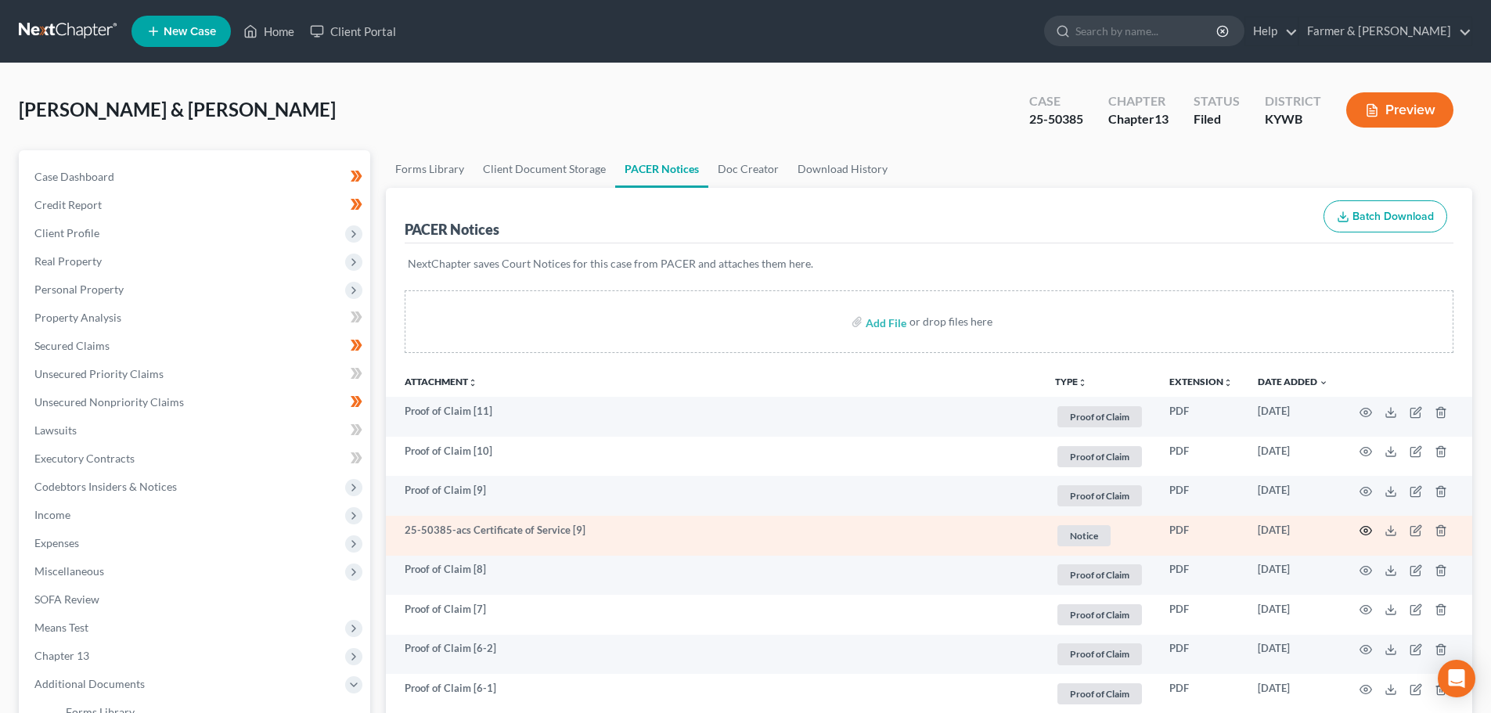
click at [1368, 530] on icon "button" at bounding box center [1365, 530] width 13 height 13
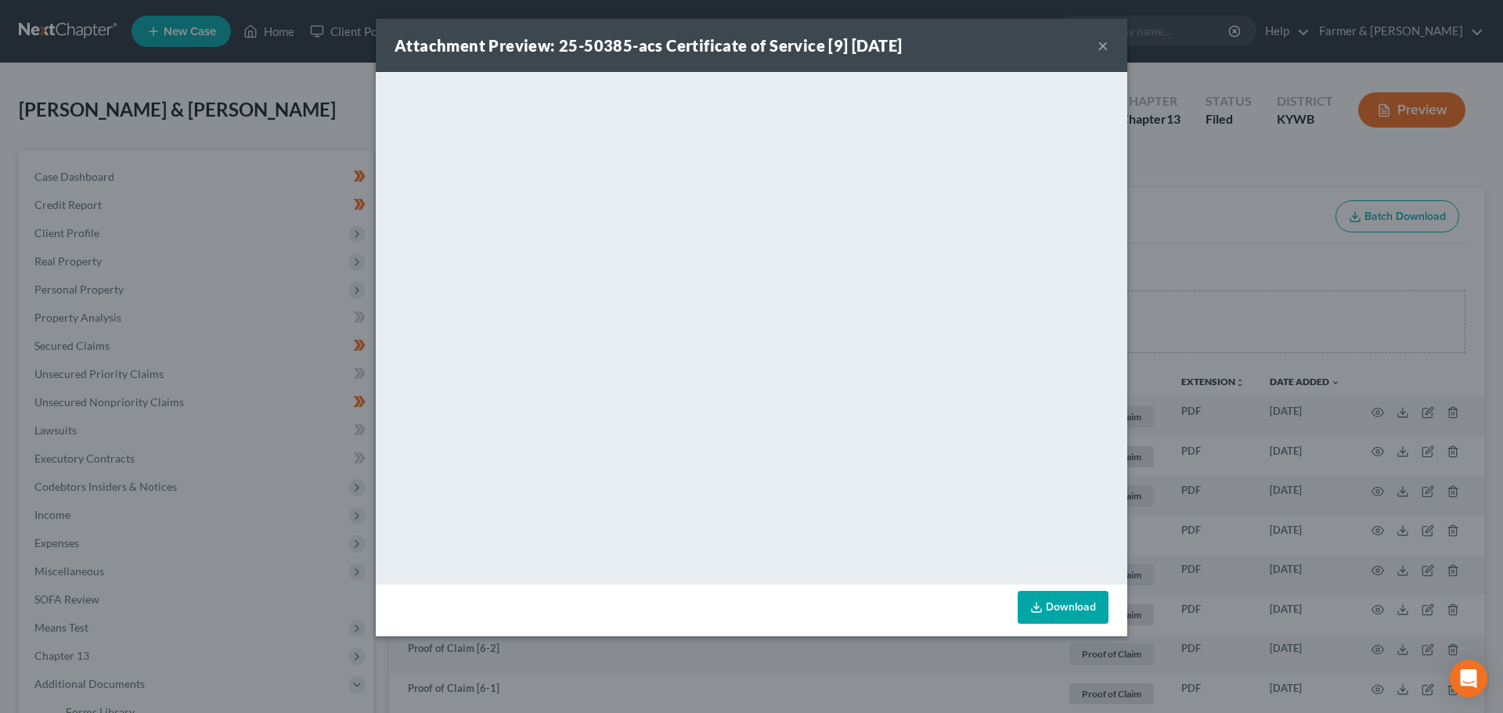
click at [1103, 43] on button "×" at bounding box center [1102, 45] width 11 height 19
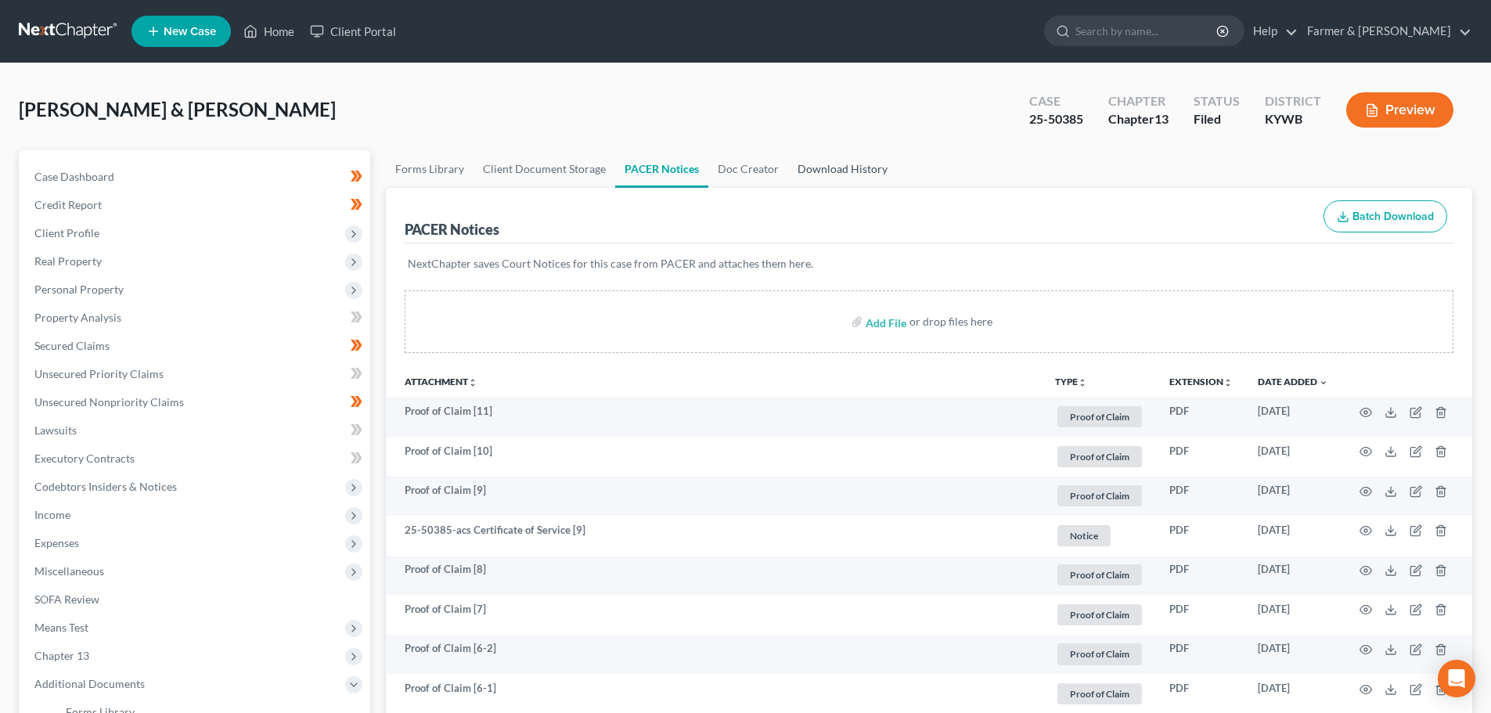
click at [826, 170] on link "Download History" at bounding box center [842, 169] width 109 height 38
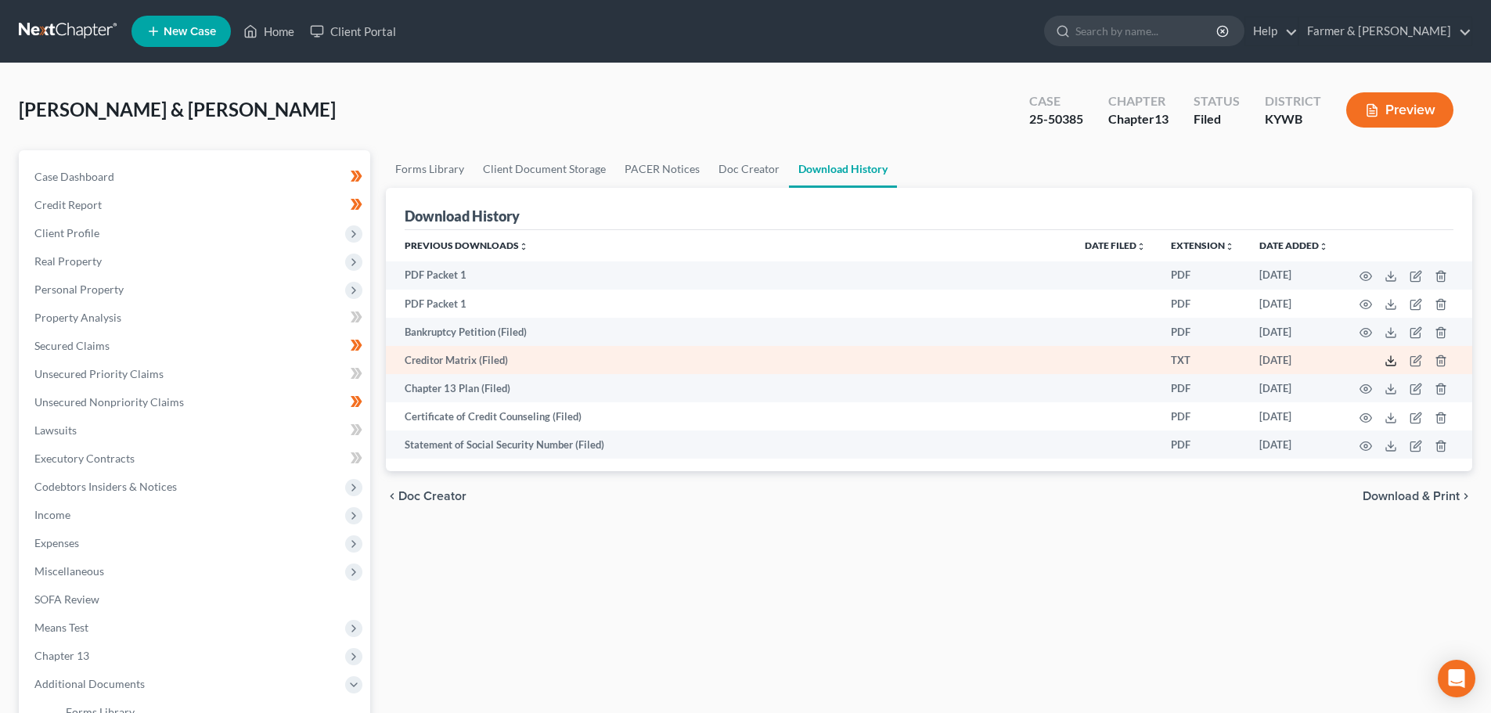
click at [1377, 365] on icon at bounding box center [1390, 361] width 13 height 13
